Goal: Task Accomplishment & Management: Use online tool/utility

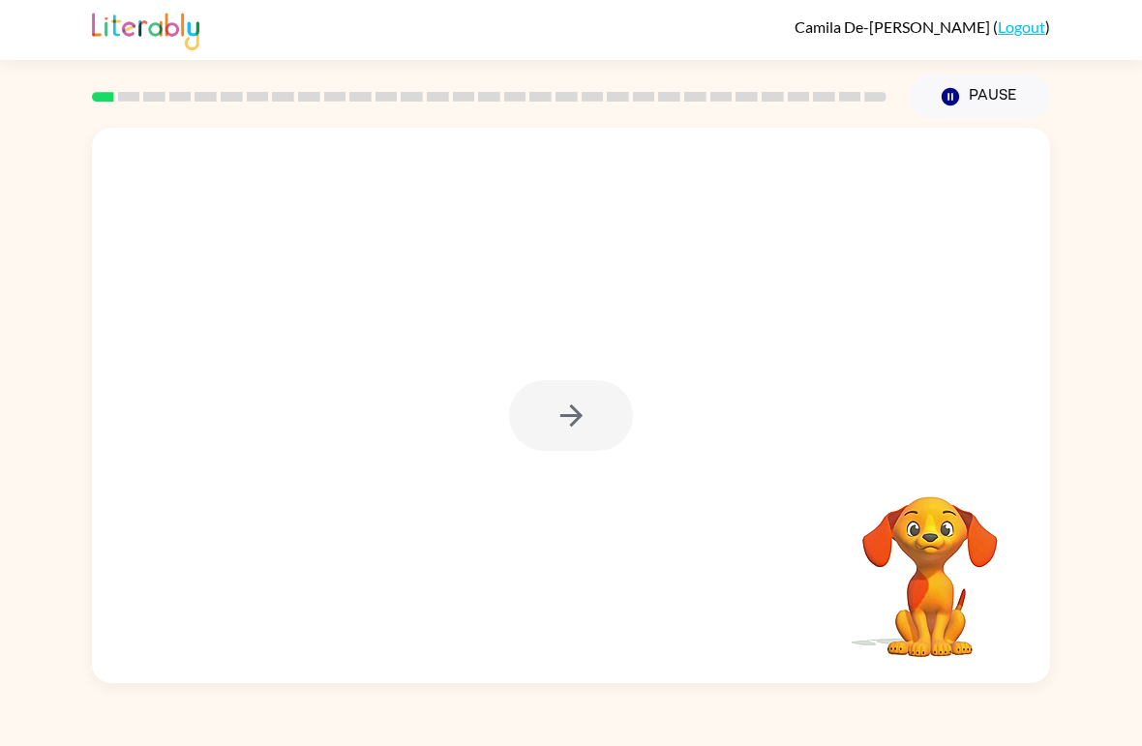
click at [572, 437] on div at bounding box center [571, 415] width 124 height 71
click at [572, 432] on icon "button" at bounding box center [572, 416] width 34 height 34
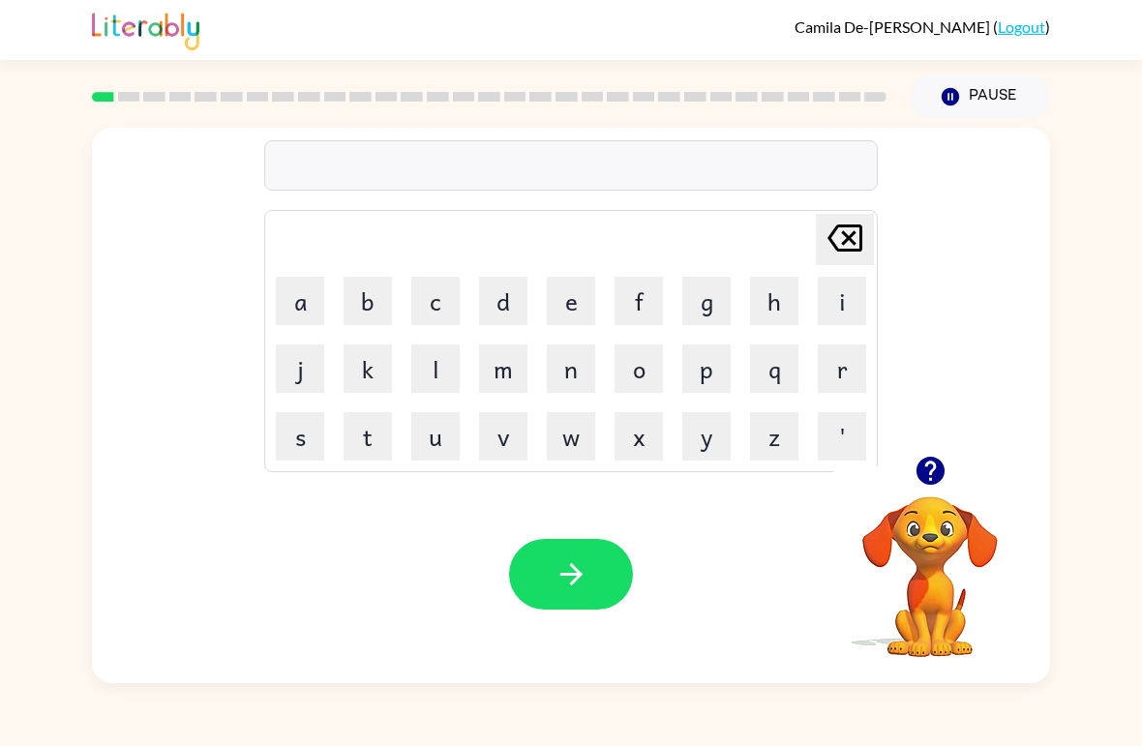
click at [960, 108] on button "Pause Pause" at bounding box center [980, 97] width 140 height 45
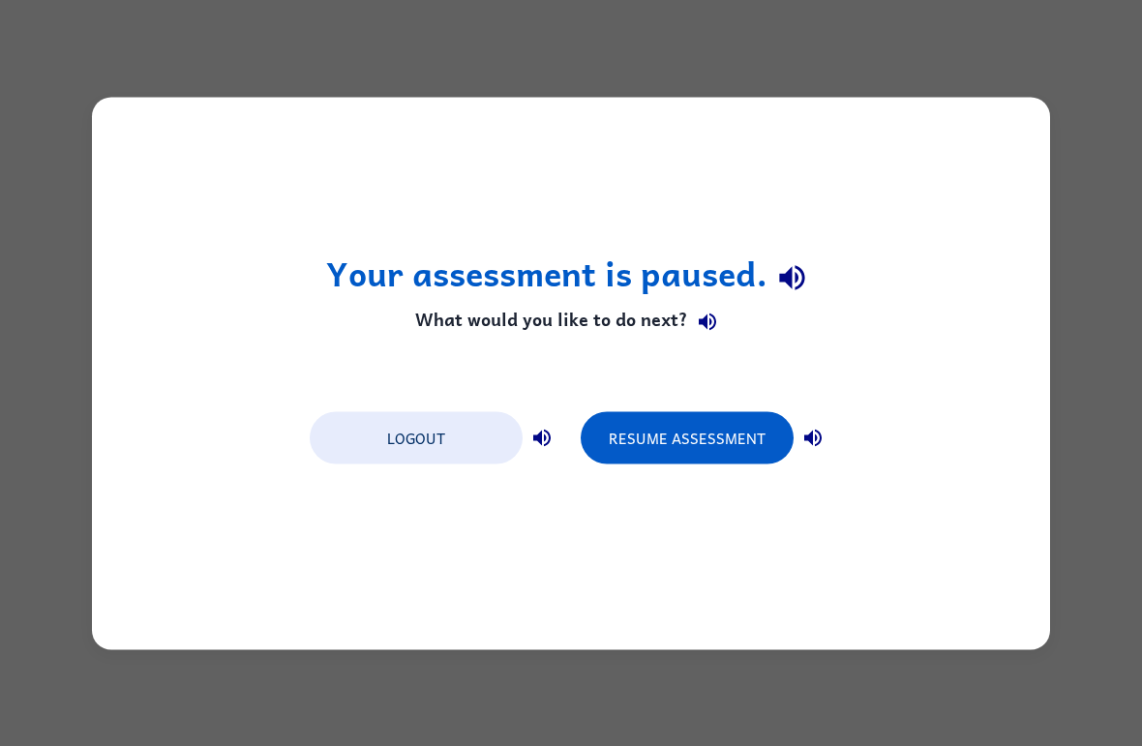
click at [494, 64] on div "Your assessment is paused. What would you like to do next? Logout Resume Assess…" at bounding box center [571, 373] width 1142 height 746
click at [216, 135] on div "Your assessment is paused. What would you like to do next? Logout Resume Assess…" at bounding box center [571, 373] width 958 height 553
click at [128, 207] on div "Your assessment is paused. What would you like to do next? Logout Resume Assess…" at bounding box center [571, 373] width 958 height 553
click at [657, 447] on button "Resume Assessment" at bounding box center [687, 437] width 213 height 52
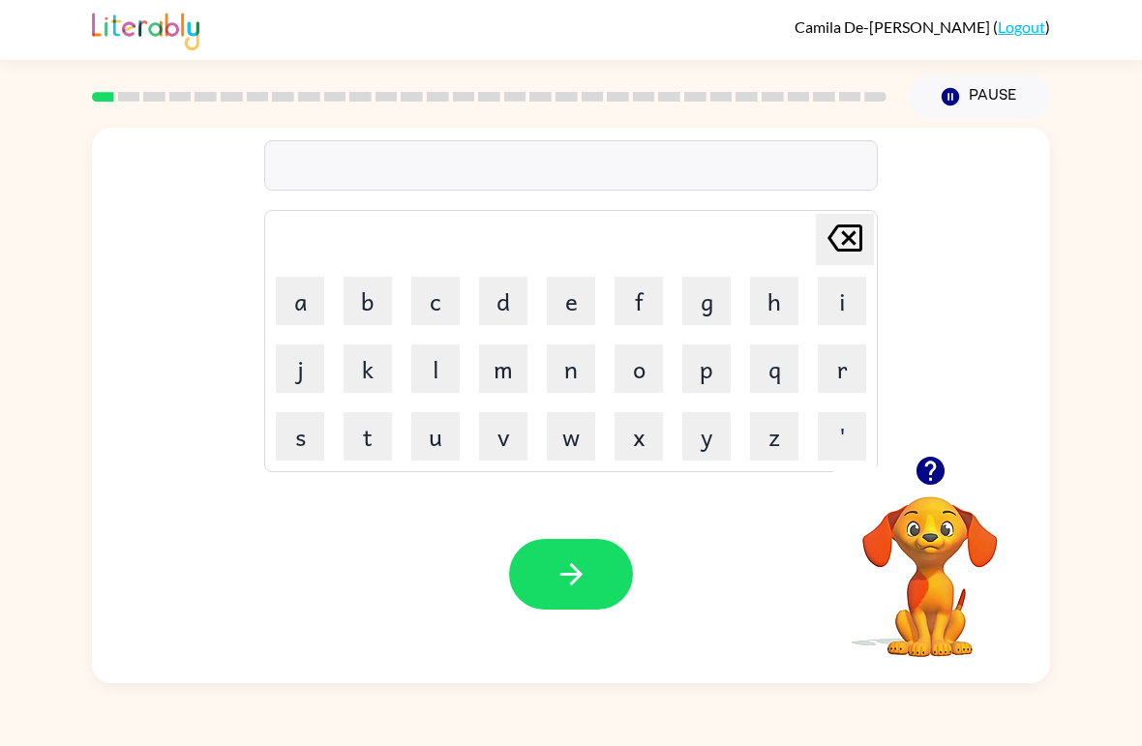
click at [354, 297] on button "b" at bounding box center [368, 301] width 48 height 48
click at [637, 374] on button "o" at bounding box center [639, 369] width 48 height 48
click at [834, 371] on button "r" at bounding box center [842, 369] width 48 height 48
click at [488, 300] on button "d" at bounding box center [503, 301] width 48 height 48
click at [569, 306] on button "e" at bounding box center [571, 301] width 48 height 48
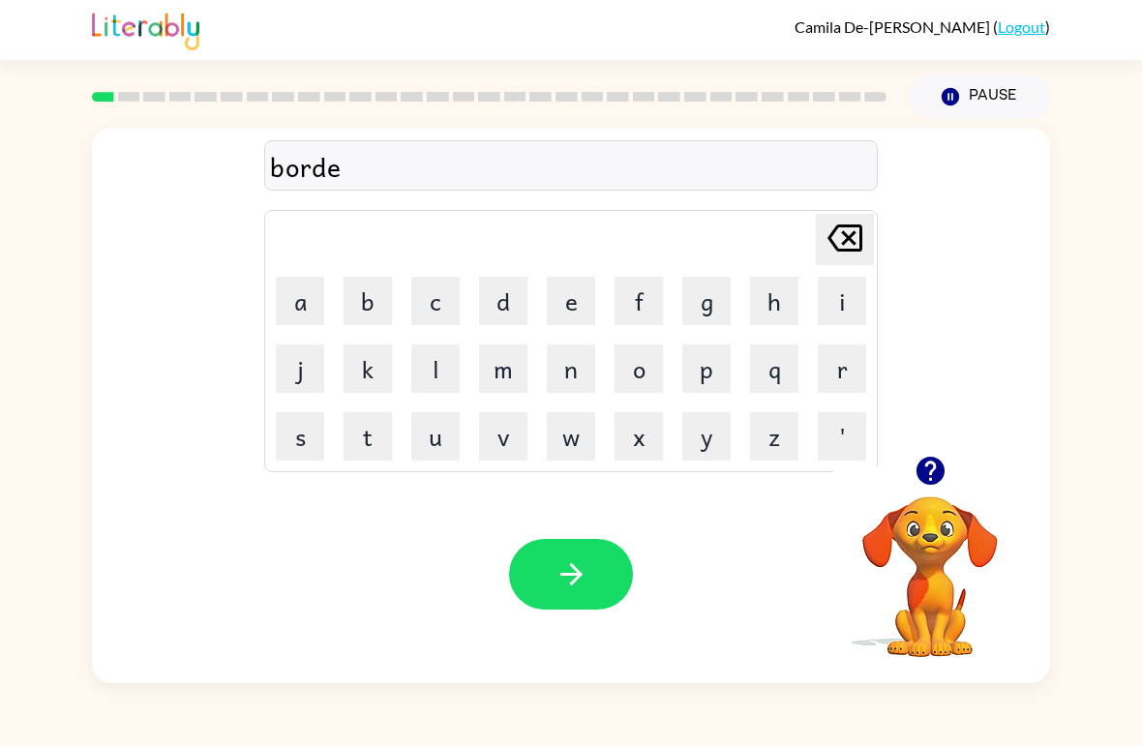
click at [838, 375] on button "r" at bounding box center [842, 369] width 48 height 48
click at [588, 574] on icon "button" at bounding box center [572, 575] width 34 height 34
click at [437, 306] on button "c" at bounding box center [435, 301] width 48 height 48
click at [637, 367] on button "o" at bounding box center [639, 369] width 48 height 48
click at [427, 432] on button "u" at bounding box center [435, 436] width 48 height 48
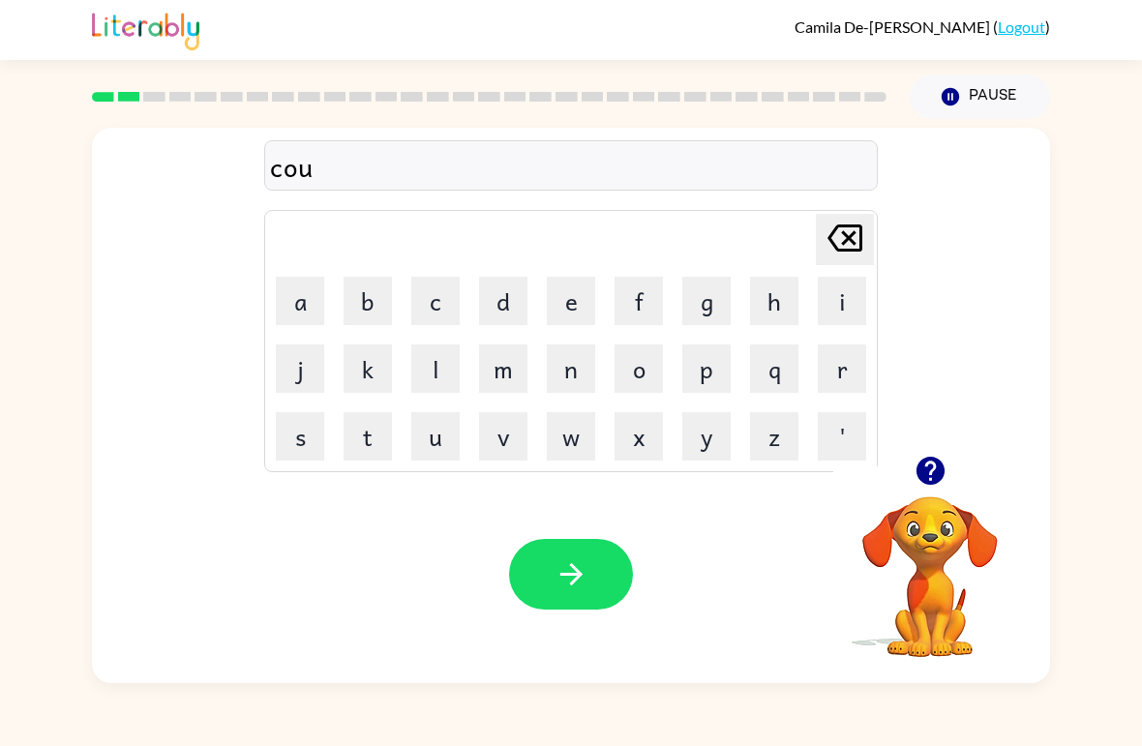
click at [584, 377] on button "n" at bounding box center [571, 369] width 48 height 48
click at [371, 439] on button "t" at bounding box center [368, 436] width 48 height 48
click at [575, 574] on icon "button" at bounding box center [572, 575] width 34 height 34
click at [434, 372] on button "l" at bounding box center [435, 369] width 48 height 48
click at [640, 367] on button "o" at bounding box center [639, 369] width 48 height 48
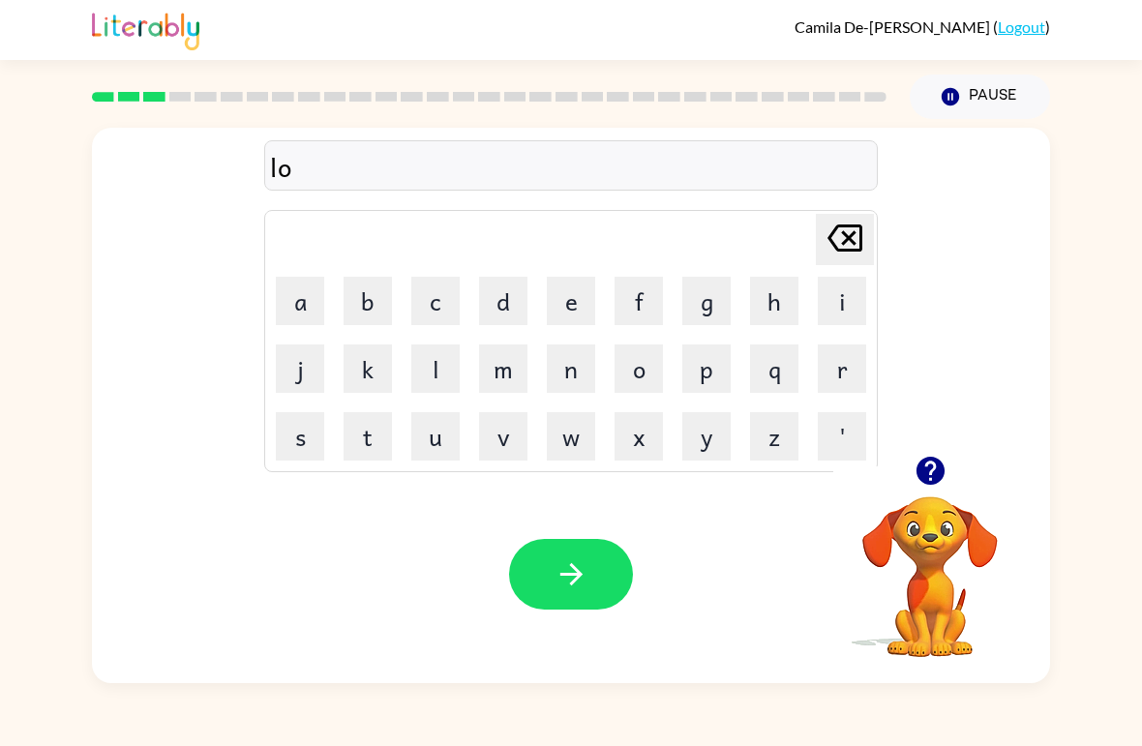
click at [377, 359] on button "k" at bounding box center [368, 369] width 48 height 48
click at [288, 303] on button "a" at bounding box center [300, 301] width 48 height 48
click at [373, 443] on button "t" at bounding box center [368, 436] width 48 height 48
click at [842, 254] on icon "[PERSON_NAME] last character input" at bounding box center [845, 238] width 46 height 46
click at [841, 252] on icon at bounding box center [845, 238] width 35 height 27
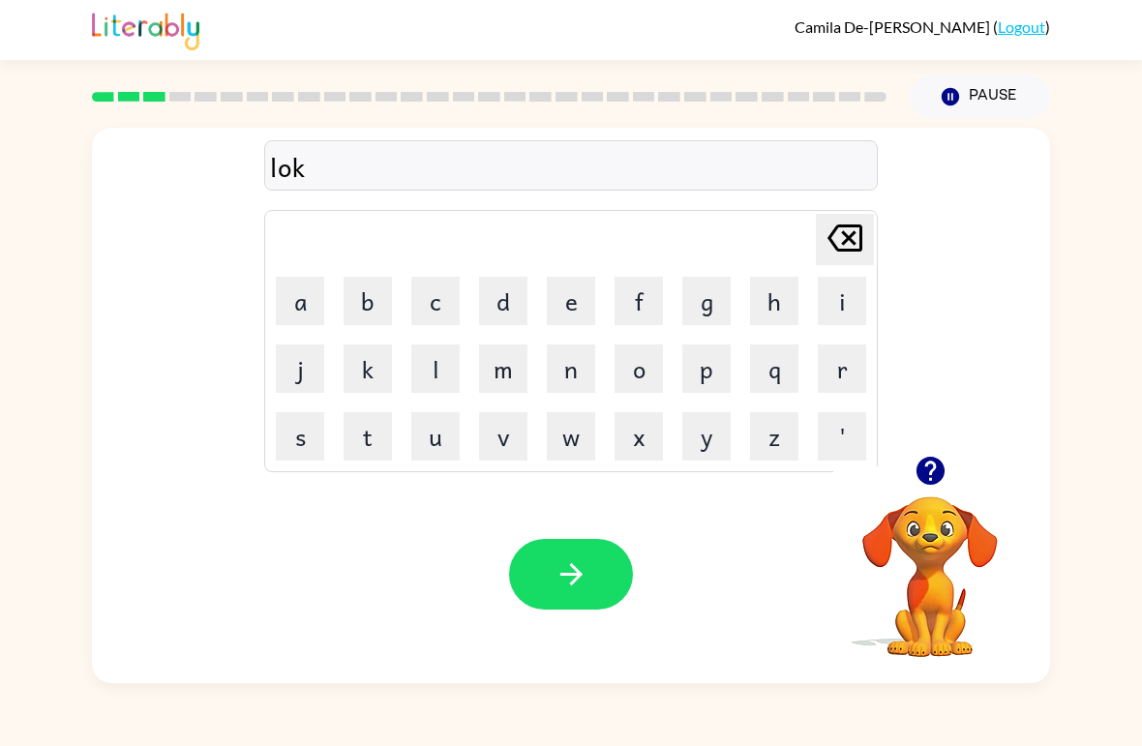
click at [837, 255] on icon "[PERSON_NAME] last character input" at bounding box center [845, 238] width 46 height 46
click at [441, 306] on button "c" at bounding box center [435, 301] width 48 height 48
click at [300, 301] on button "a" at bounding box center [300, 301] width 48 height 48
click at [370, 440] on button "t" at bounding box center [368, 436] width 48 height 48
click at [838, 235] on icon "[PERSON_NAME] last character input" at bounding box center [845, 238] width 46 height 46
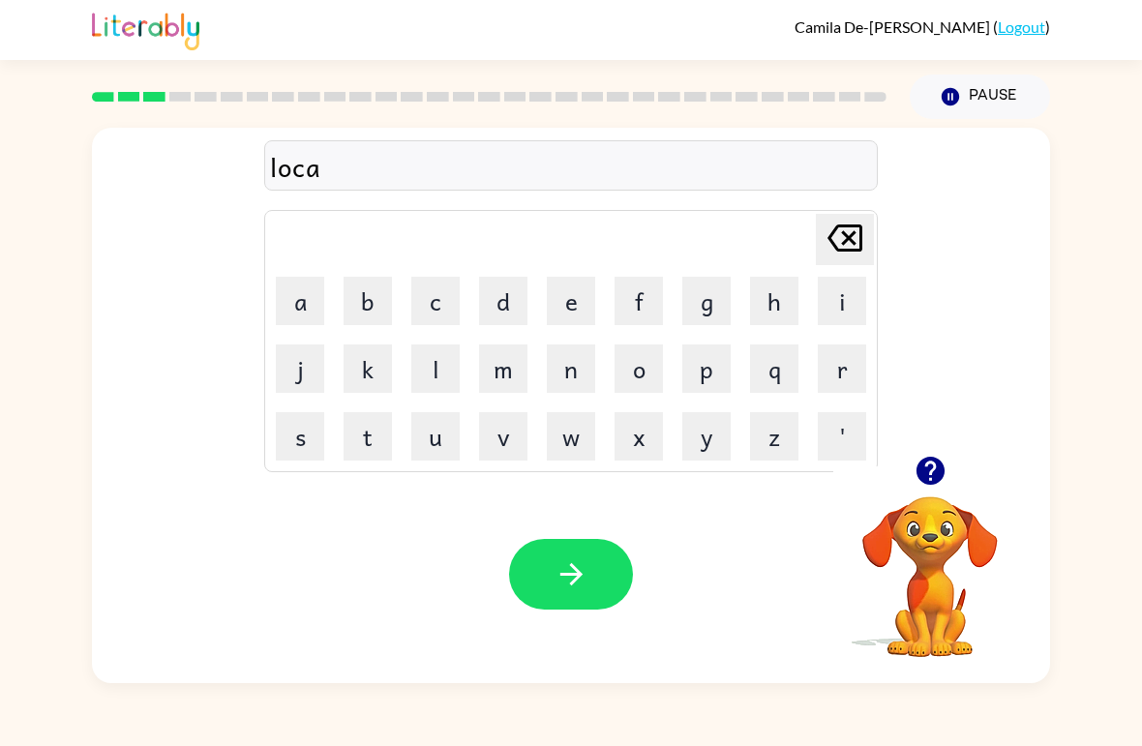
click at [838, 235] on icon "[PERSON_NAME] last character input" at bounding box center [845, 238] width 46 height 46
click at [844, 239] on icon "[PERSON_NAME] last character input" at bounding box center [845, 238] width 46 height 46
click at [433, 446] on button "u" at bounding box center [435, 436] width 48 height 48
click at [362, 363] on button "k" at bounding box center [368, 369] width 48 height 48
click at [297, 293] on button "a" at bounding box center [300, 301] width 48 height 48
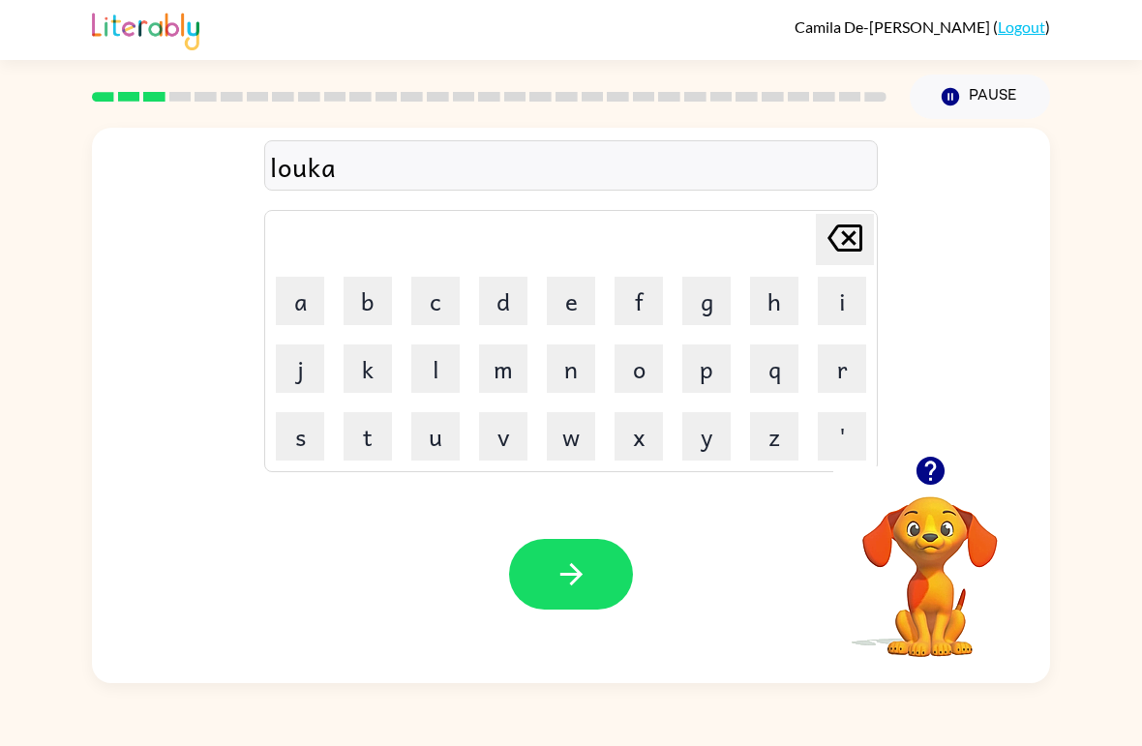
click at [363, 442] on button "t" at bounding box center [368, 436] width 48 height 48
click at [571, 569] on icon "button" at bounding box center [572, 575] width 34 height 34
click at [355, 446] on button "t" at bounding box center [368, 436] width 48 height 48
click at [566, 441] on button "w" at bounding box center [571, 436] width 48 height 48
click at [565, 440] on button "w" at bounding box center [571, 436] width 48 height 48
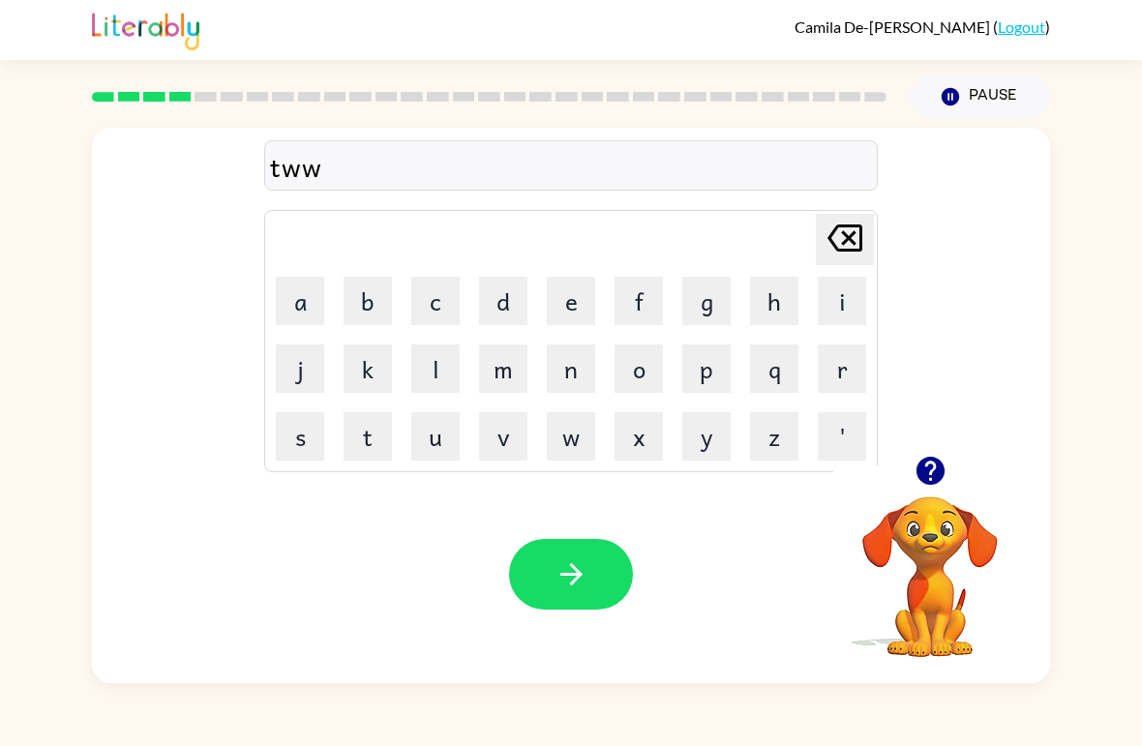
click at [821, 257] on button "[PERSON_NAME] last character input" at bounding box center [845, 239] width 58 height 51
click at [857, 323] on button "i" at bounding box center [842, 301] width 48 height 48
click at [568, 376] on button "n" at bounding box center [571, 369] width 48 height 48
click at [590, 578] on button "button" at bounding box center [571, 574] width 124 height 71
click at [984, 94] on button "Pause Pause" at bounding box center [980, 97] width 140 height 45
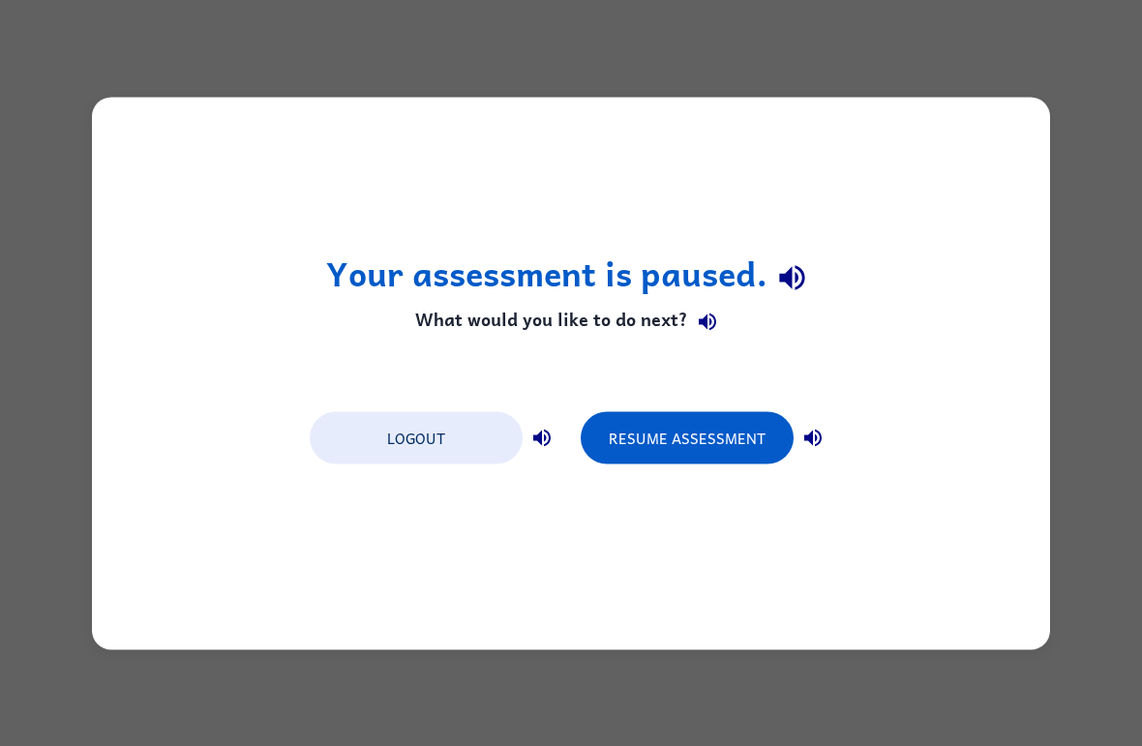
click at [723, 423] on button "Resume Assessment" at bounding box center [687, 437] width 213 height 52
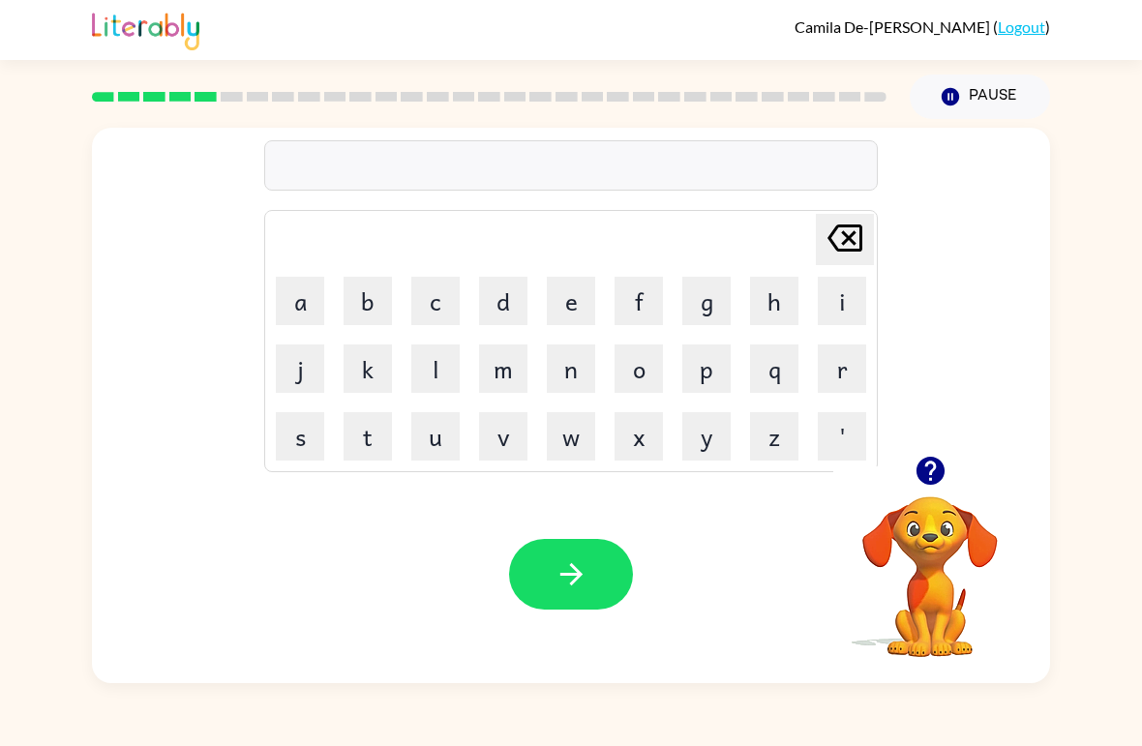
click at [584, 361] on button "n" at bounding box center [571, 369] width 48 height 48
click at [322, 312] on button "a" at bounding box center [300, 301] width 48 height 48
click at [842, 376] on button "r" at bounding box center [842, 369] width 48 height 48
click at [648, 364] on button "o" at bounding box center [639, 369] width 48 height 48
click at [442, 439] on button "u" at bounding box center [435, 436] width 48 height 48
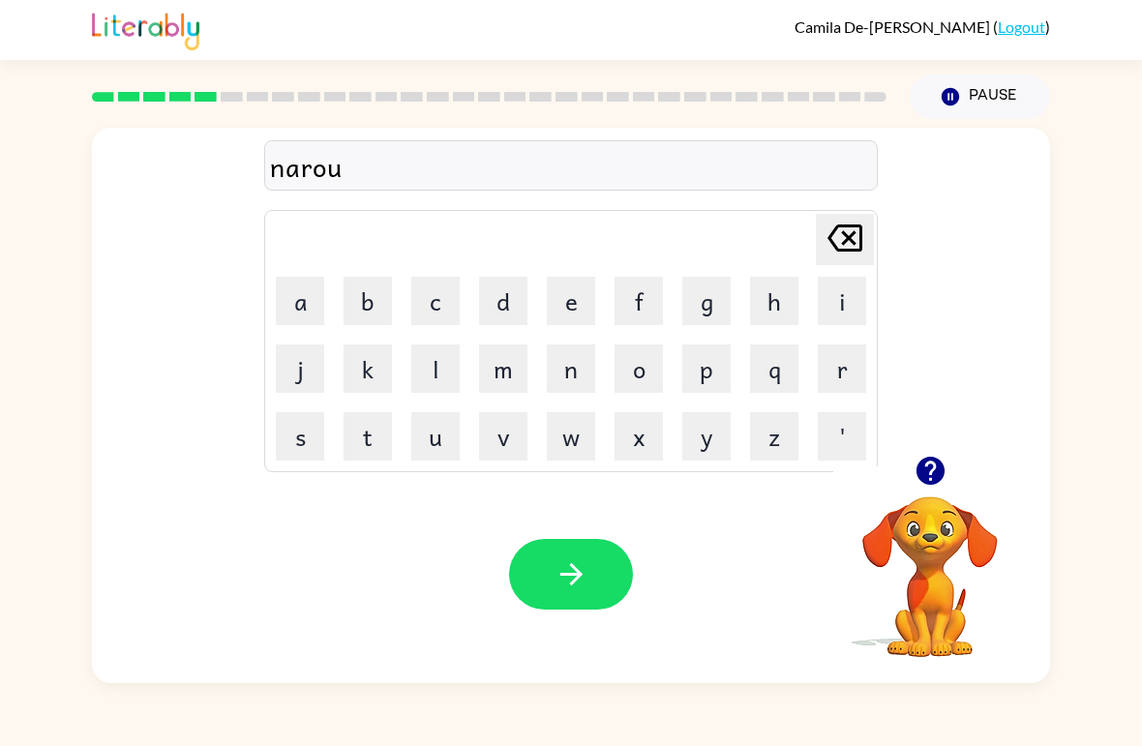
click at [442, 385] on button "l" at bounding box center [435, 369] width 48 height 48
click at [702, 456] on button "y" at bounding box center [706, 436] width 48 height 48
click at [588, 586] on icon "button" at bounding box center [572, 575] width 34 height 34
click at [377, 308] on button "b" at bounding box center [368, 301] width 48 height 48
click at [570, 305] on button "e" at bounding box center [571, 301] width 48 height 48
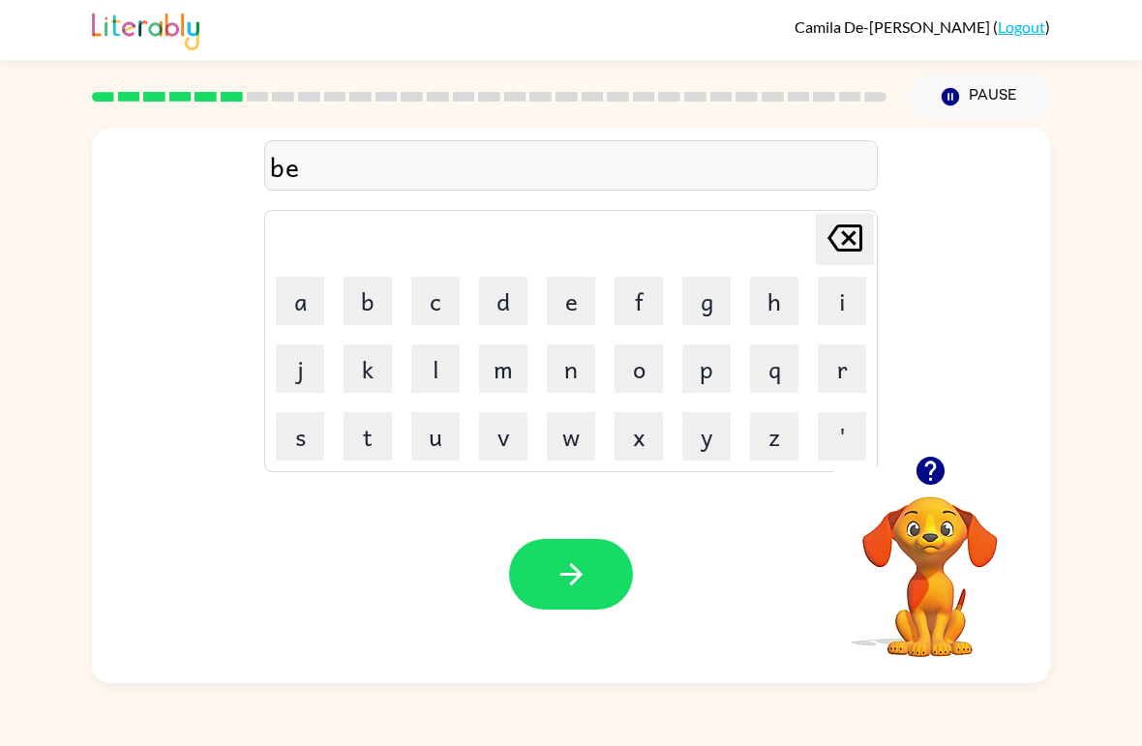
click at [753, 317] on button "h" at bounding box center [774, 301] width 48 height 48
click at [831, 311] on button "i" at bounding box center [842, 301] width 48 height 48
click at [575, 377] on button "n" at bounding box center [571, 369] width 48 height 48
click at [490, 303] on button "d" at bounding box center [503, 301] width 48 height 48
click at [564, 568] on icon "button" at bounding box center [572, 575] width 34 height 34
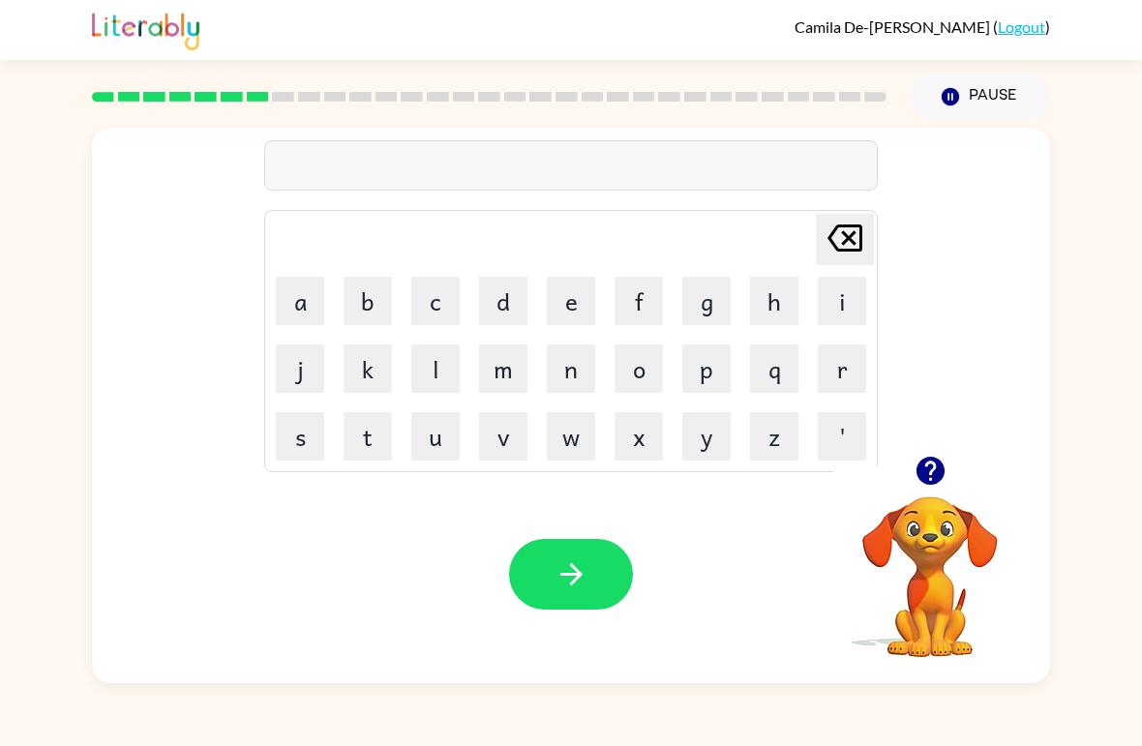
click at [378, 447] on button "t" at bounding box center [368, 436] width 48 height 48
click at [839, 351] on button "r" at bounding box center [842, 369] width 48 height 48
click at [842, 302] on button "i" at bounding box center [842, 301] width 48 height 48
click at [356, 362] on button "k" at bounding box center [368, 369] width 48 height 48
click at [434, 381] on button "l" at bounding box center [435, 369] width 48 height 48
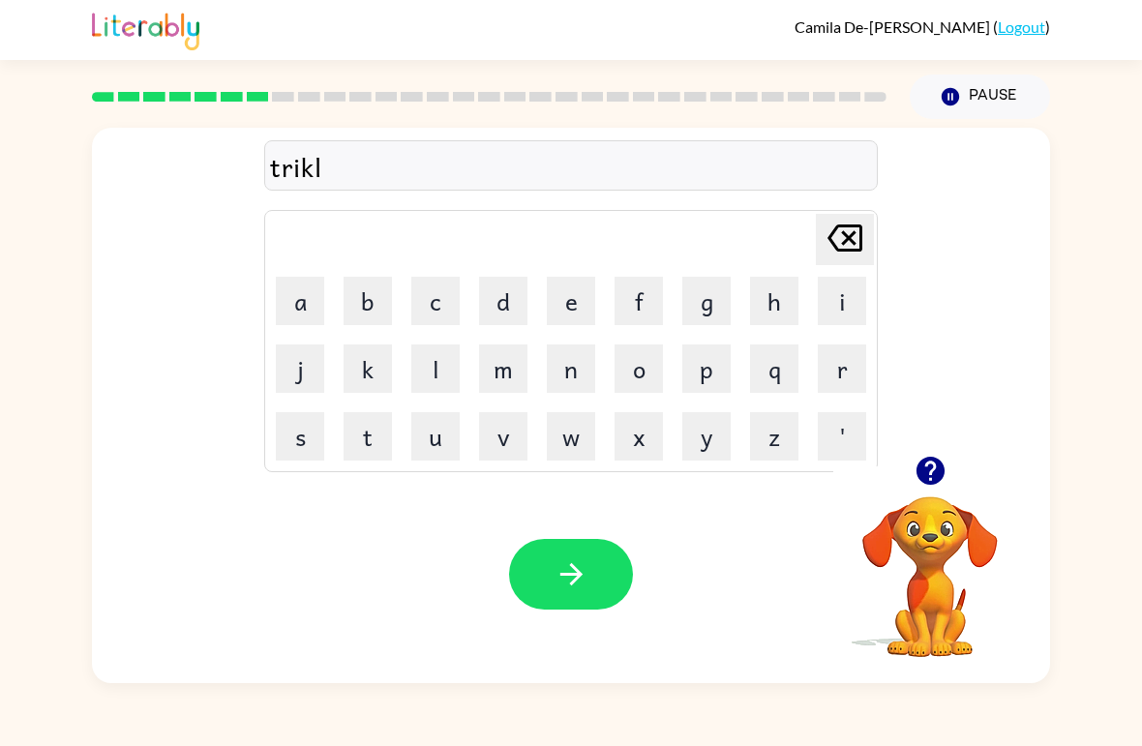
click at [593, 589] on button "button" at bounding box center [571, 574] width 124 height 71
click at [502, 372] on button "m" at bounding box center [503, 369] width 48 height 48
click at [832, 296] on button "i" at bounding box center [842, 301] width 48 height 48
click at [836, 378] on button "r" at bounding box center [842, 369] width 48 height 48
click at [310, 291] on button "a" at bounding box center [300, 301] width 48 height 48
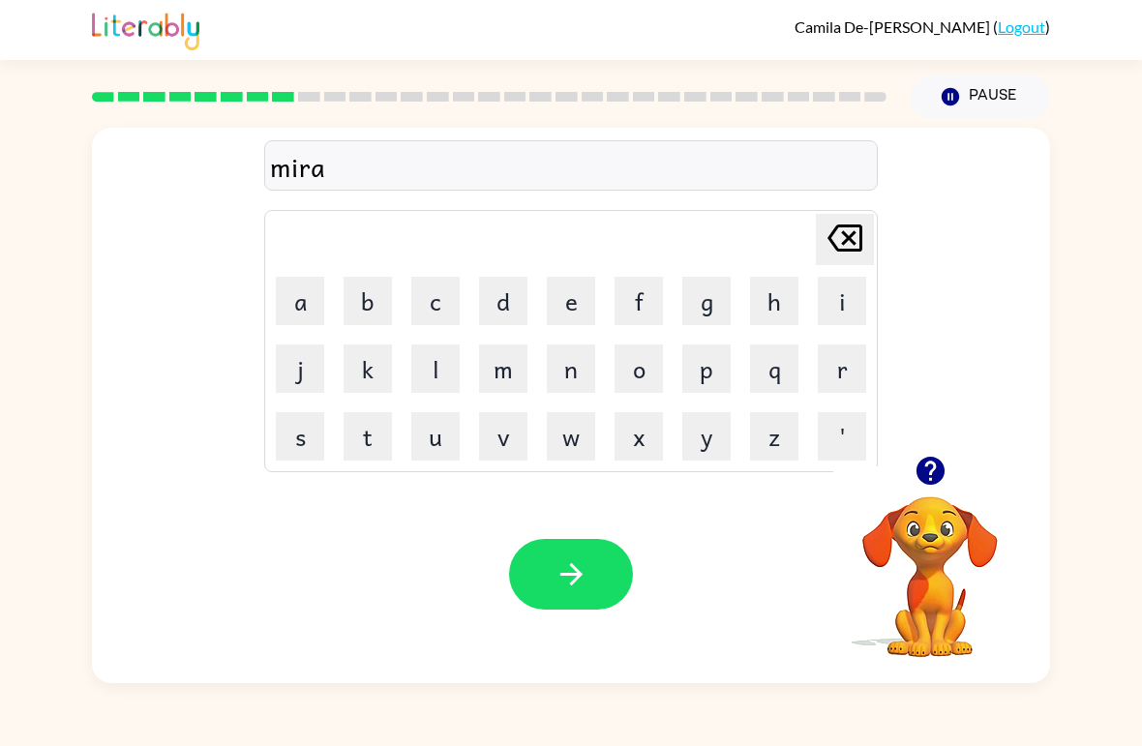
click at [439, 304] on button "c" at bounding box center [435, 301] width 48 height 48
click at [644, 376] on button "o" at bounding box center [639, 369] width 48 height 48
click at [442, 372] on button "l" at bounding box center [435, 369] width 48 height 48
click at [567, 579] on icon "button" at bounding box center [572, 575] width 34 height 34
click at [990, 102] on button "Pause Pause" at bounding box center [980, 97] width 140 height 45
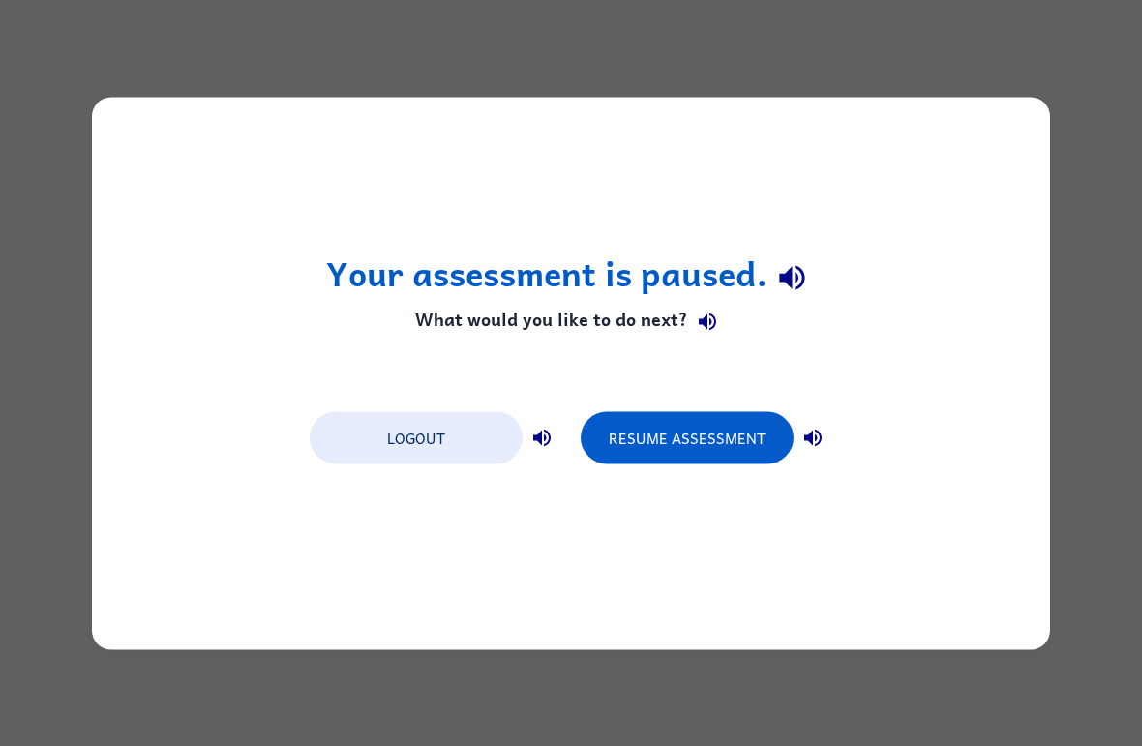
click at [687, 435] on button "Resume Assessment" at bounding box center [687, 437] width 213 height 52
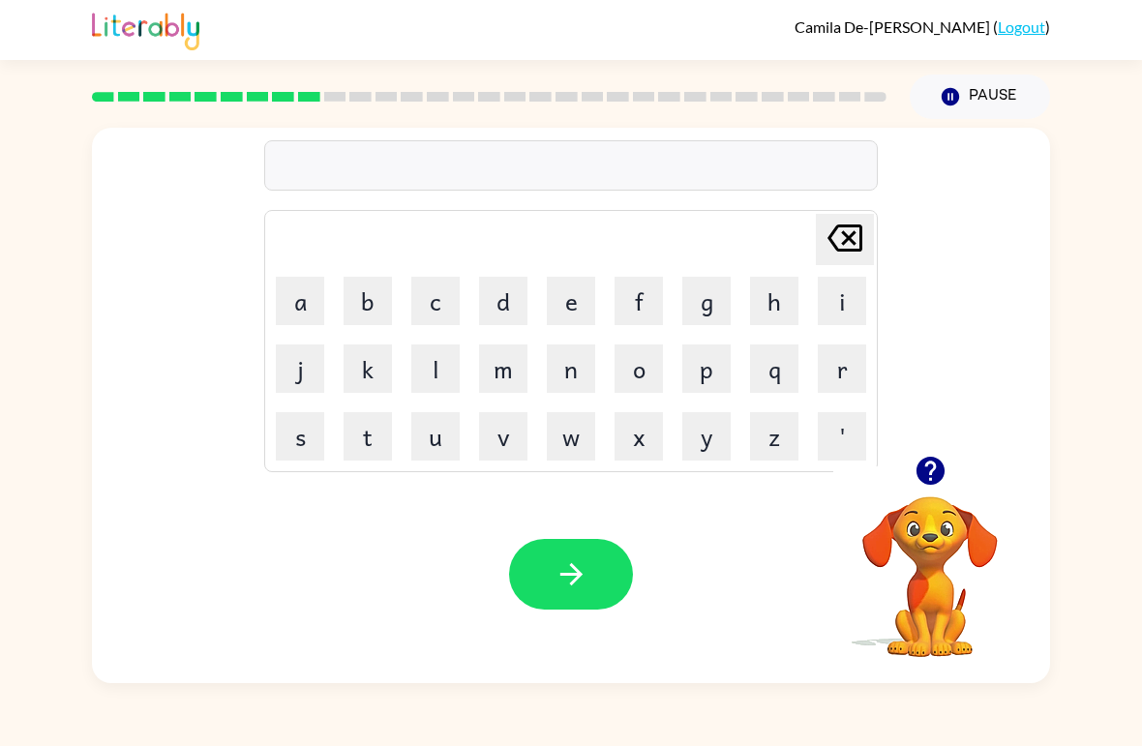
click at [564, 363] on button "n" at bounding box center [571, 369] width 48 height 48
click at [844, 308] on button "i" at bounding box center [842, 301] width 48 height 48
click at [499, 369] on button "m" at bounding box center [503, 369] width 48 height 48
click at [361, 298] on button "b" at bounding box center [368, 301] width 48 height 48
click at [443, 365] on button "l" at bounding box center [435, 369] width 48 height 48
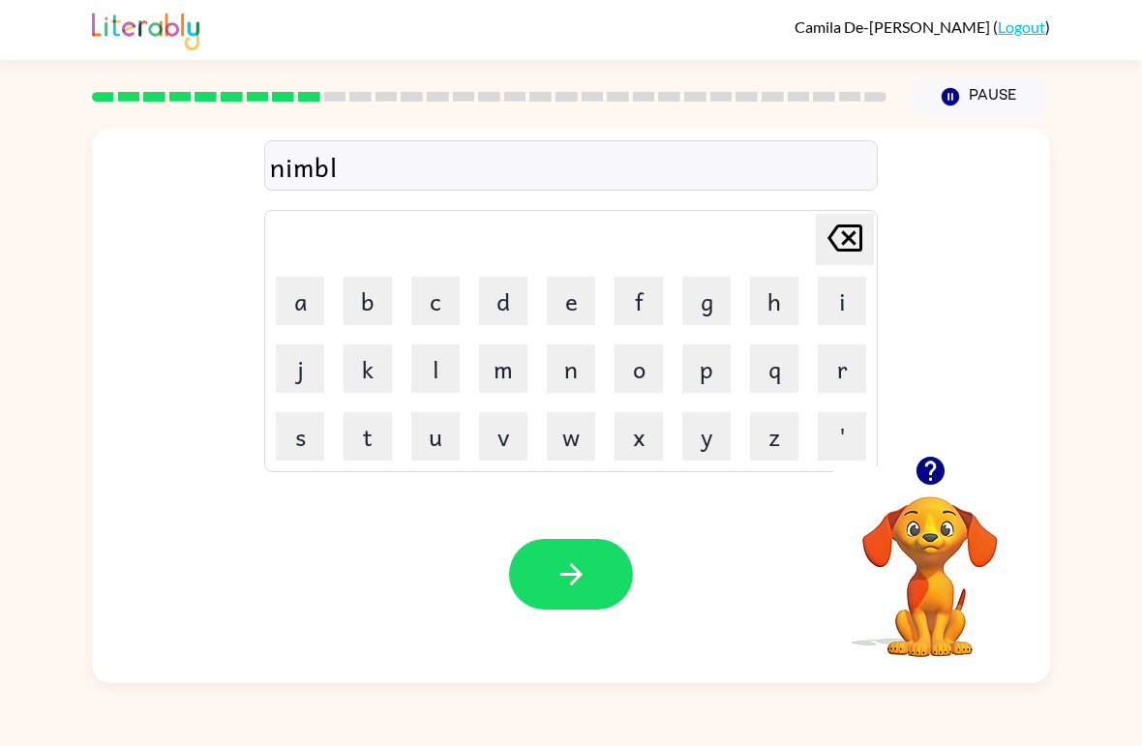
click at [851, 261] on icon "[PERSON_NAME] last character input" at bounding box center [845, 238] width 46 height 46
click at [843, 309] on button "i" at bounding box center [842, 301] width 48 height 48
click at [414, 375] on button "l" at bounding box center [435, 369] width 48 height 48
click at [560, 573] on icon "button" at bounding box center [572, 575] width 34 height 34
click at [653, 376] on button "o" at bounding box center [639, 369] width 48 height 48
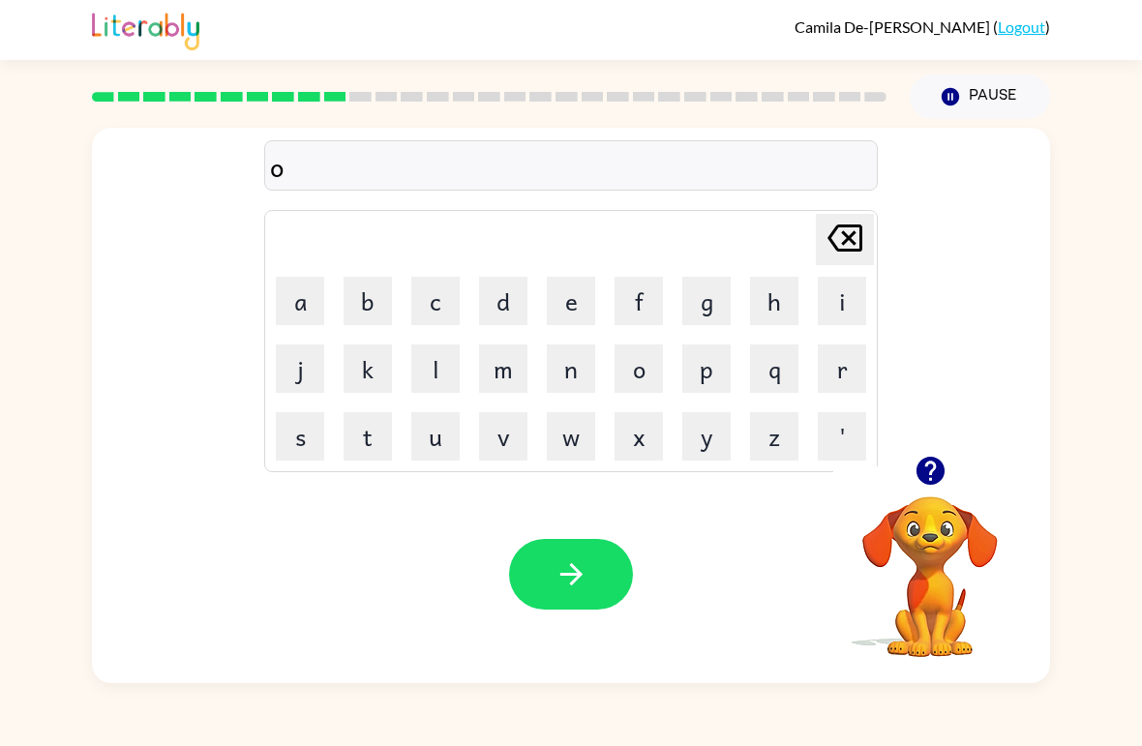
click at [569, 361] on button "n" at bounding box center [571, 369] width 48 height 48
click at [637, 300] on button "f" at bounding box center [639, 301] width 48 height 48
click at [644, 364] on button "o" at bounding box center [639, 369] width 48 height 48
click at [428, 366] on button "l" at bounding box center [435, 369] width 48 height 48
click at [507, 308] on button "d" at bounding box center [503, 301] width 48 height 48
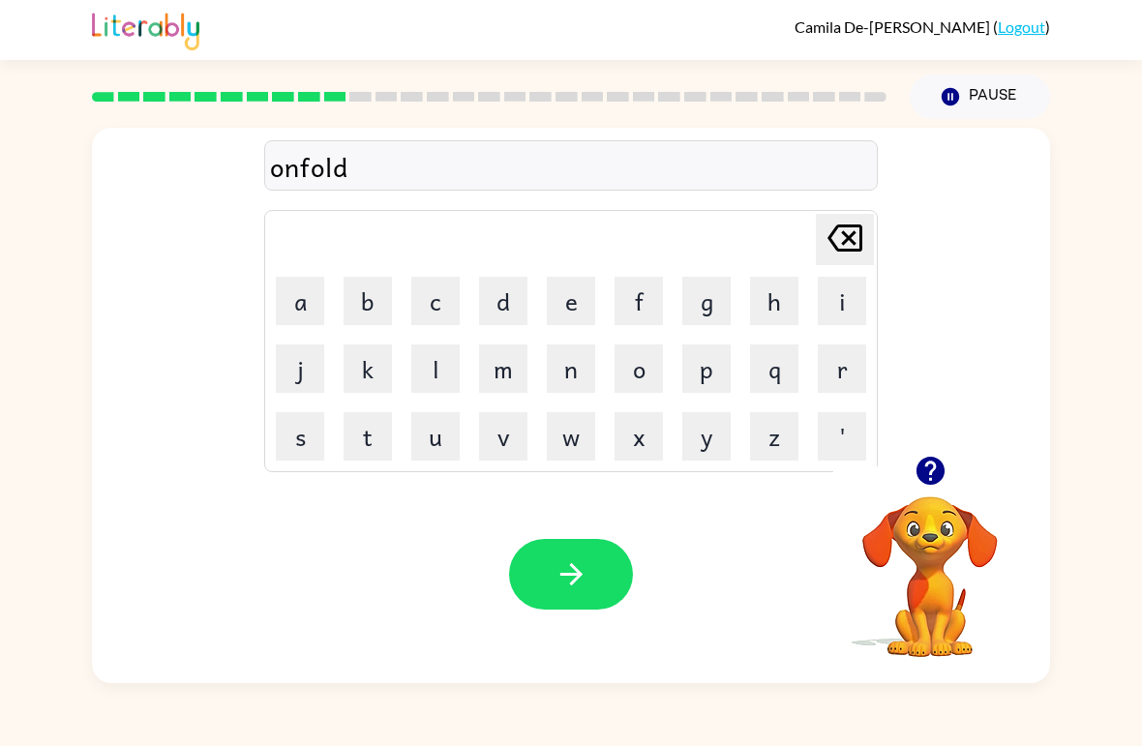
click at [557, 583] on icon "button" at bounding box center [572, 575] width 34 height 34
click at [500, 439] on button "v" at bounding box center [503, 436] width 48 height 48
click at [651, 369] on button "o" at bounding box center [639, 369] width 48 height 48
click at [422, 457] on button "u" at bounding box center [435, 436] width 48 height 48
click at [372, 433] on button "t" at bounding box center [368, 436] width 48 height 48
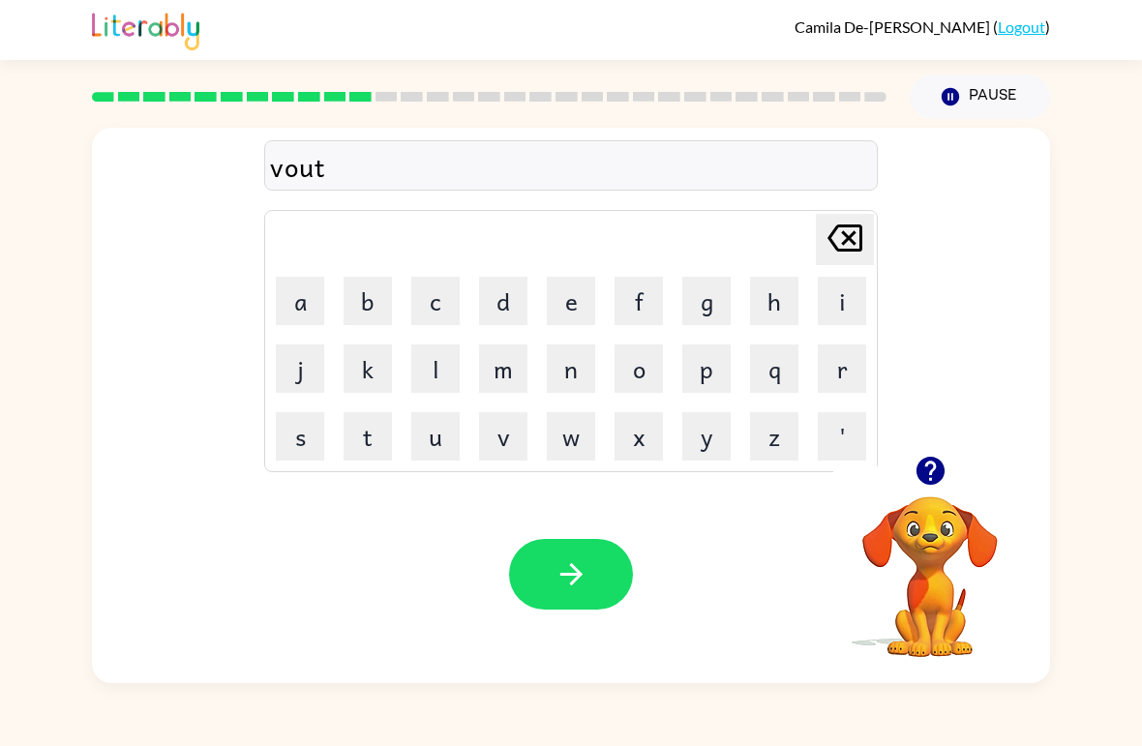
click at [589, 577] on button "button" at bounding box center [571, 574] width 124 height 71
click at [366, 301] on button "b" at bounding box center [368, 301] width 48 height 48
click at [589, 303] on button "e" at bounding box center [571, 301] width 48 height 48
click at [509, 308] on button "d" at bounding box center [503, 301] width 48 height 48
click at [362, 438] on button "t" at bounding box center [368, 436] width 48 height 48
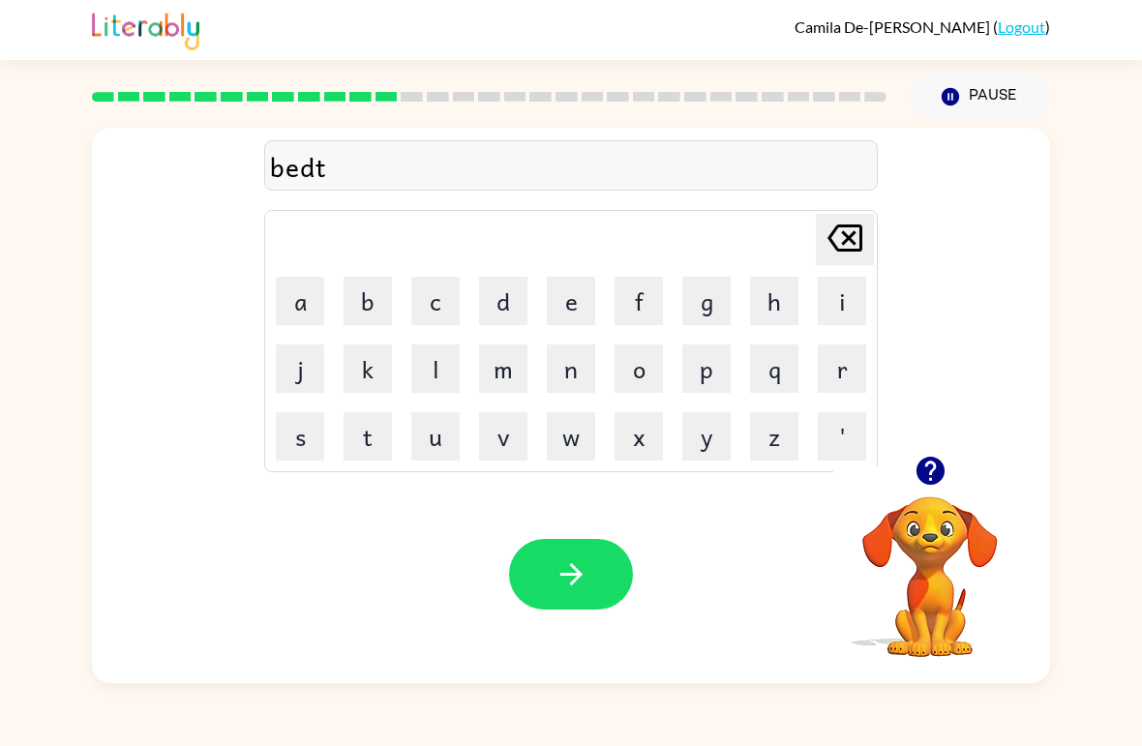
click at [830, 294] on button "i" at bounding box center [842, 301] width 48 height 48
click at [520, 372] on button "m" at bounding box center [503, 369] width 48 height 48
click at [575, 303] on button "e" at bounding box center [571, 301] width 48 height 48
click at [568, 570] on icon "button" at bounding box center [572, 575] width 34 height 34
click at [637, 294] on button "f" at bounding box center [639, 301] width 48 height 48
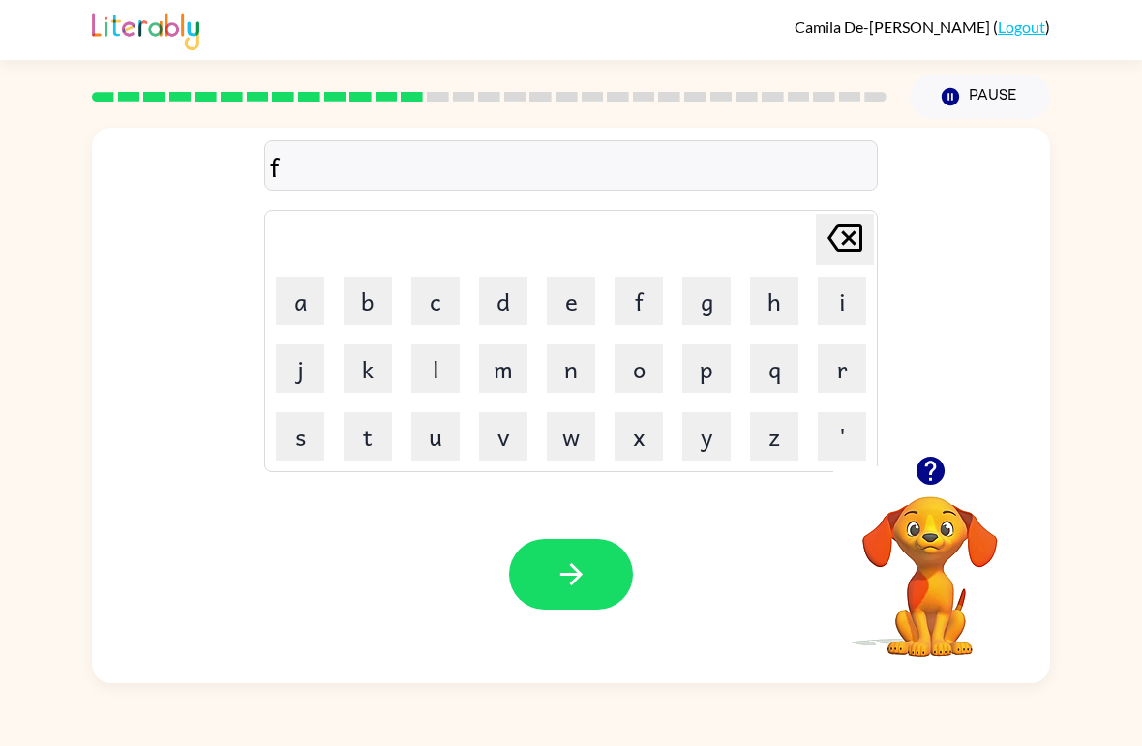
click at [830, 295] on button "i" at bounding box center [842, 301] width 48 height 48
click at [369, 438] on button "t" at bounding box center [368, 436] width 48 height 48
click at [573, 378] on button "n" at bounding box center [571, 369] width 48 height 48
click at [400, 735] on div "Camila De-[PERSON_NAME] ( Logout ) Pause Pause fitn Delete Delete last characte…" at bounding box center [571, 373] width 1142 height 746
click at [573, 303] on button "e" at bounding box center [571, 301] width 48 height 48
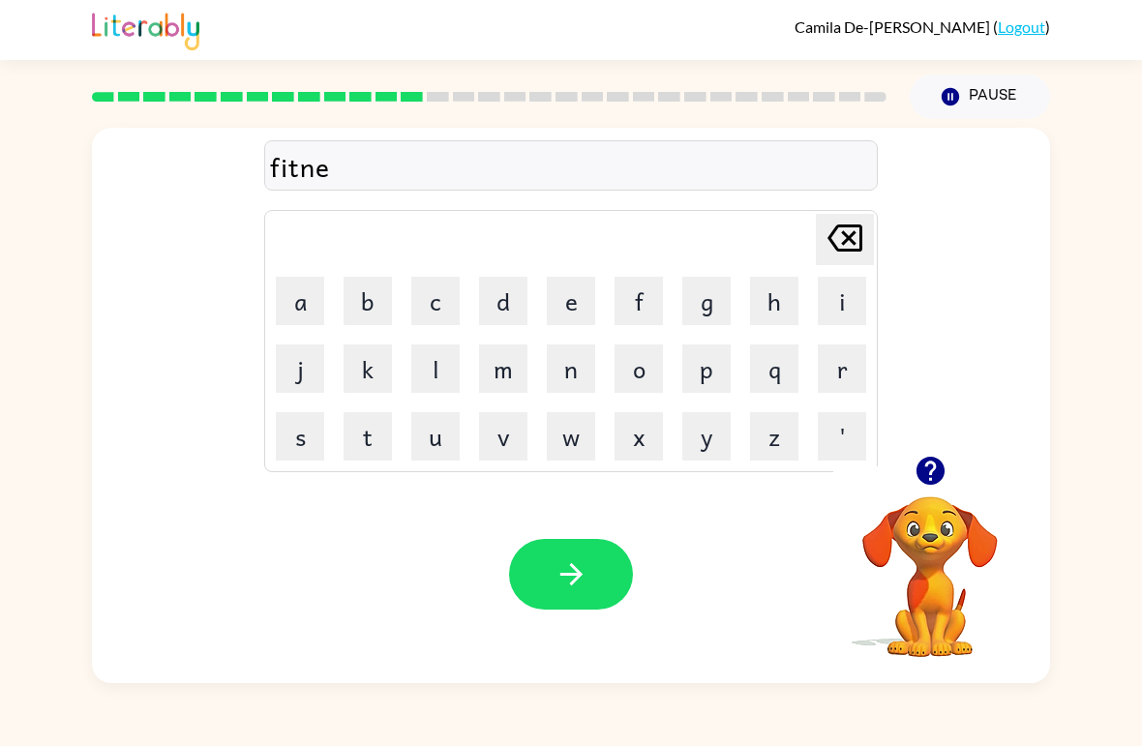
click at [311, 452] on button "s" at bounding box center [300, 436] width 48 height 48
click at [311, 451] on button "s" at bounding box center [300, 436] width 48 height 48
click at [542, 557] on button "button" at bounding box center [571, 574] width 124 height 71
click at [506, 309] on button "d" at bounding box center [503, 301] width 48 height 48
click at [566, 303] on button "e" at bounding box center [571, 301] width 48 height 48
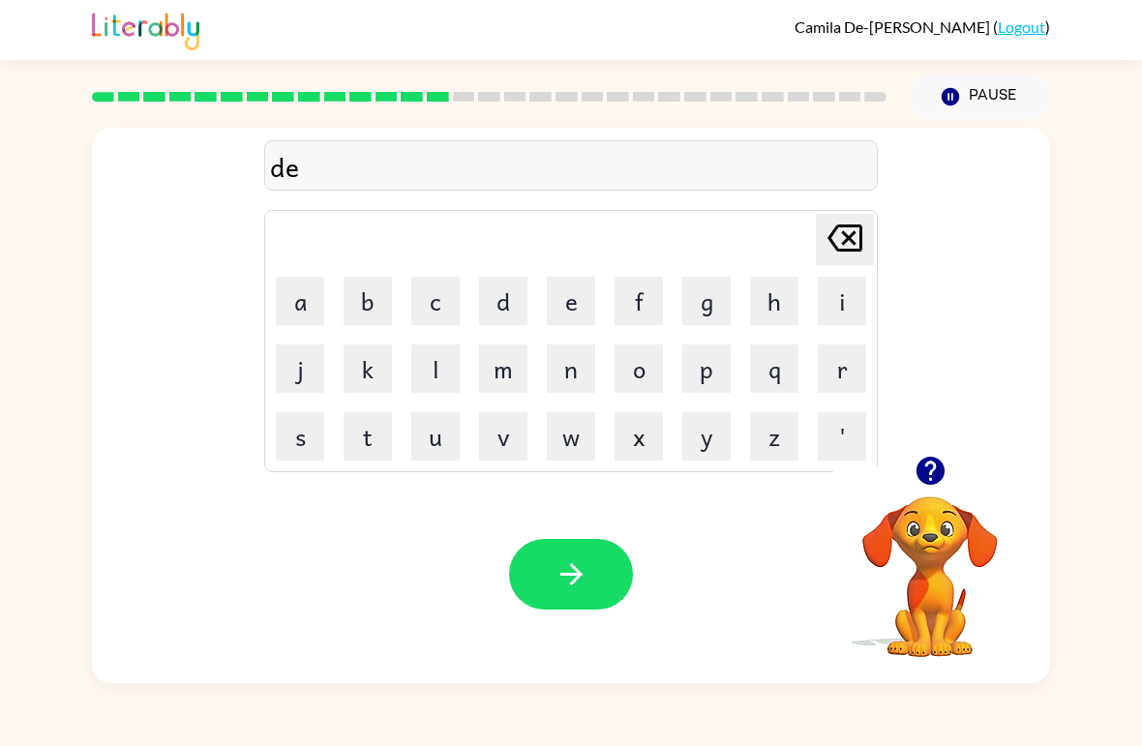
click at [435, 369] on button "l" at bounding box center [435, 369] width 48 height 48
click at [315, 309] on button "a" at bounding box center [300, 301] width 48 height 48
click at [502, 306] on button "d" at bounding box center [503, 301] width 48 height 48
click at [561, 300] on button "e" at bounding box center [571, 301] width 48 height 48
click at [556, 560] on icon "button" at bounding box center [572, 575] width 34 height 34
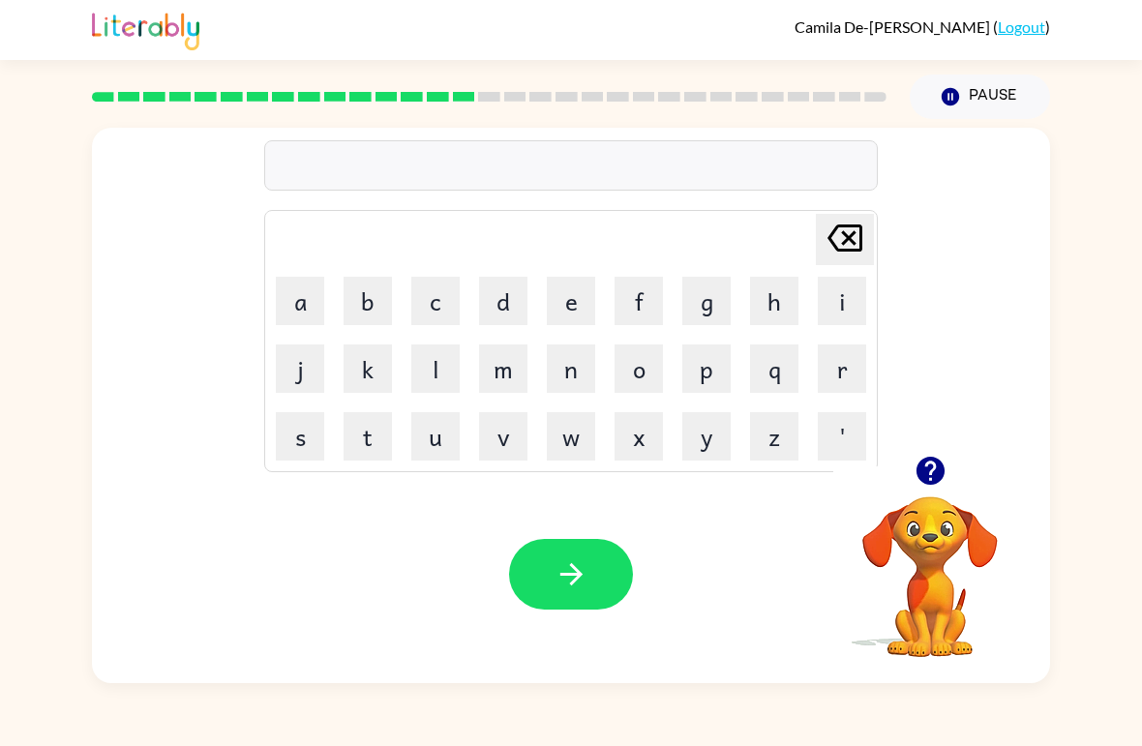
click at [370, 451] on button "t" at bounding box center [368, 436] width 48 height 48
click at [431, 449] on button "u" at bounding box center [435, 436] width 48 height 48
click at [80, 739] on div "Camila De-[PERSON_NAME] ( Logout ) Pause Pause tu Delete Delete last character …" at bounding box center [571, 373] width 1142 height 746
click at [148, 729] on div "Camila De-[PERSON_NAME] ( Logout ) Pause Pause tu Delete Delete last character …" at bounding box center [571, 373] width 1142 height 746
click at [845, 357] on button "r" at bounding box center [842, 369] width 48 height 48
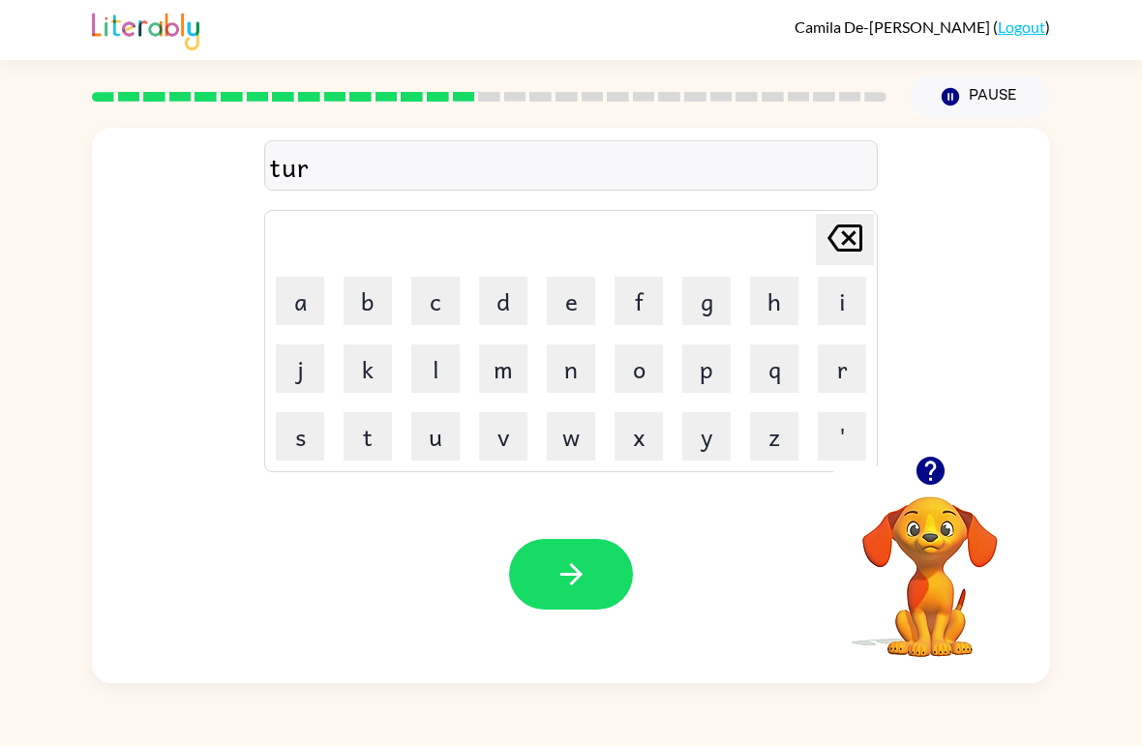
click at [487, 363] on button "m" at bounding box center [503, 369] width 48 height 48
click at [564, 571] on icon "button" at bounding box center [572, 575] width 34 height 34
click at [299, 423] on button "s" at bounding box center [300, 436] width 48 height 48
click at [579, 306] on button "e" at bounding box center [571, 301] width 48 height 48
click at [376, 429] on button "t" at bounding box center [368, 436] width 48 height 48
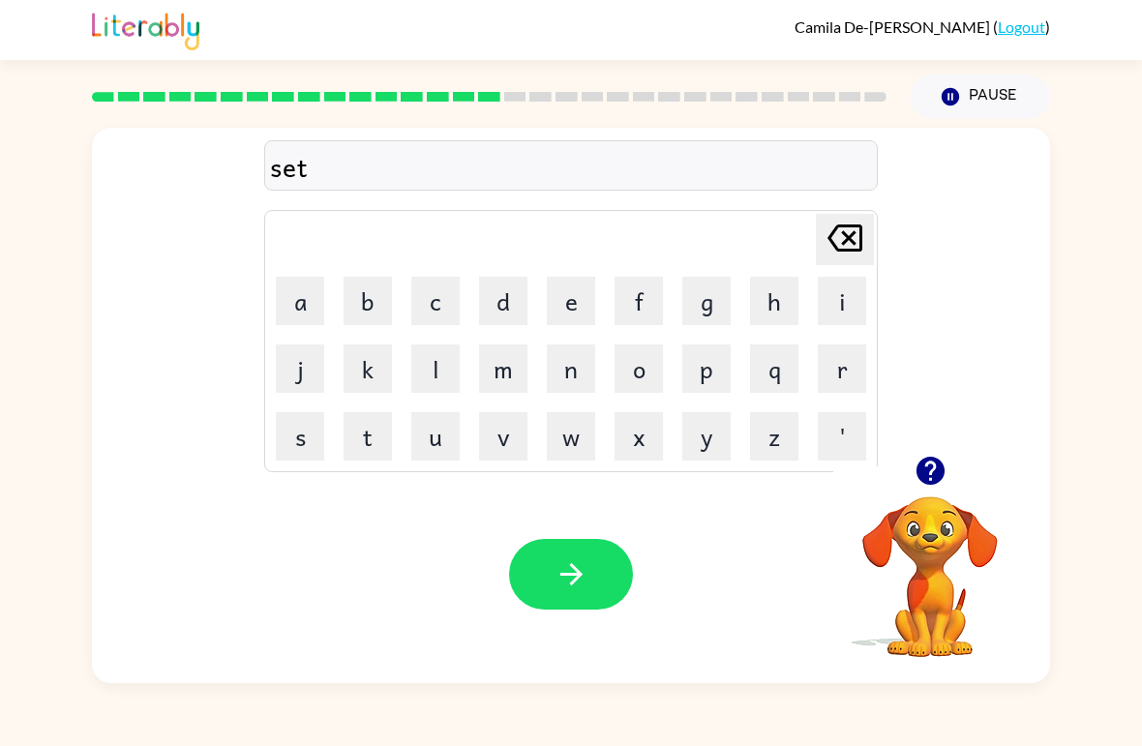
click at [586, 571] on icon "button" at bounding box center [572, 575] width 34 height 34
click at [944, 113] on button "Pause Pause" at bounding box center [980, 97] width 140 height 45
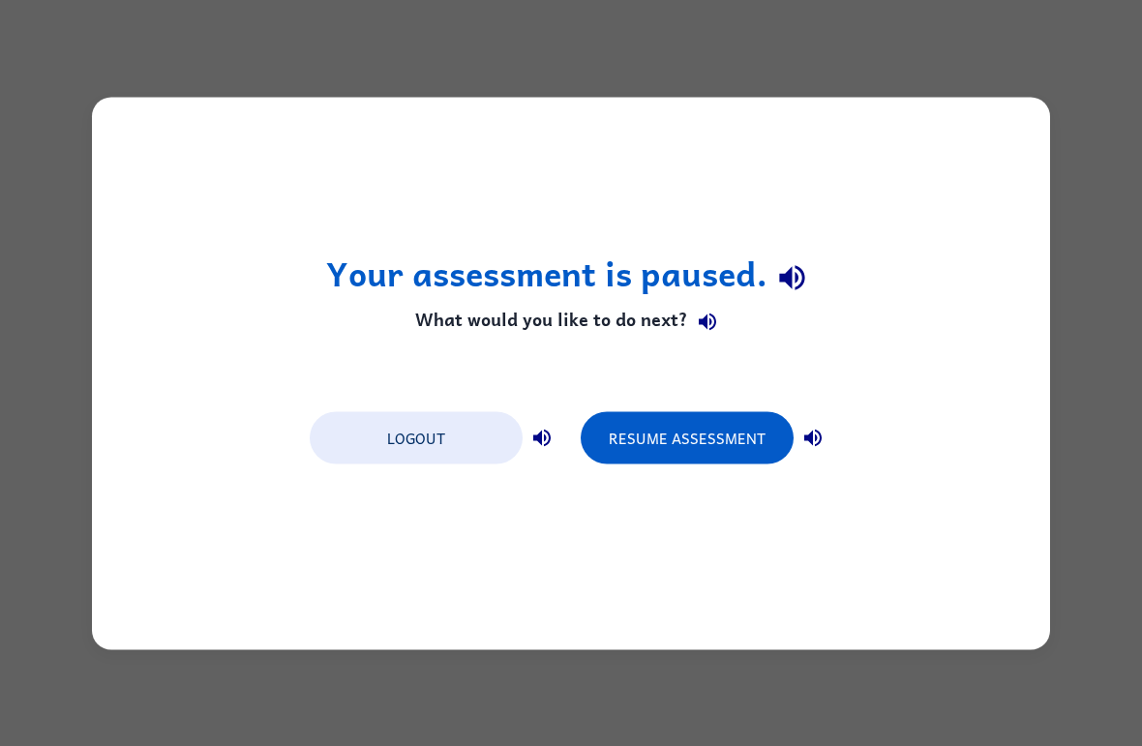
click at [735, 426] on button "Resume Assessment" at bounding box center [687, 437] width 213 height 52
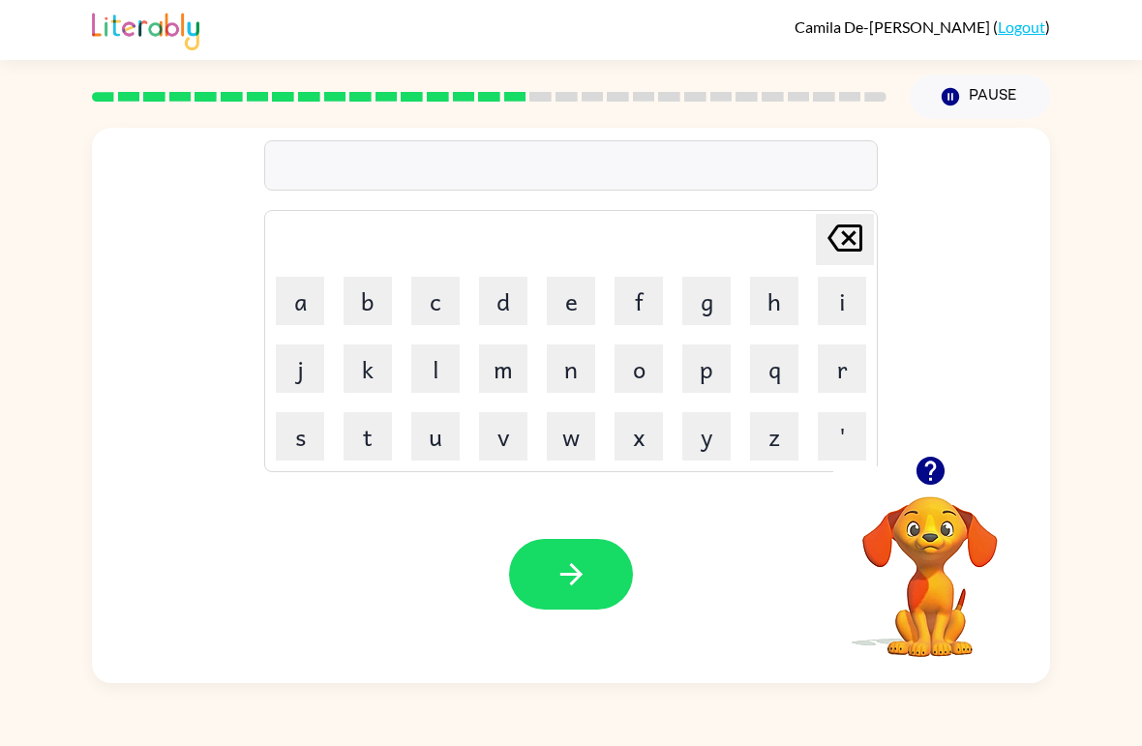
click at [499, 300] on button "d" at bounding box center [503, 301] width 48 height 48
click at [834, 359] on button "r" at bounding box center [842, 369] width 48 height 48
click at [568, 306] on button "e" at bounding box center [571, 301] width 48 height 48
click at [507, 382] on button "m" at bounding box center [503, 369] width 48 height 48
click at [841, 308] on button "i" at bounding box center [842, 301] width 48 height 48
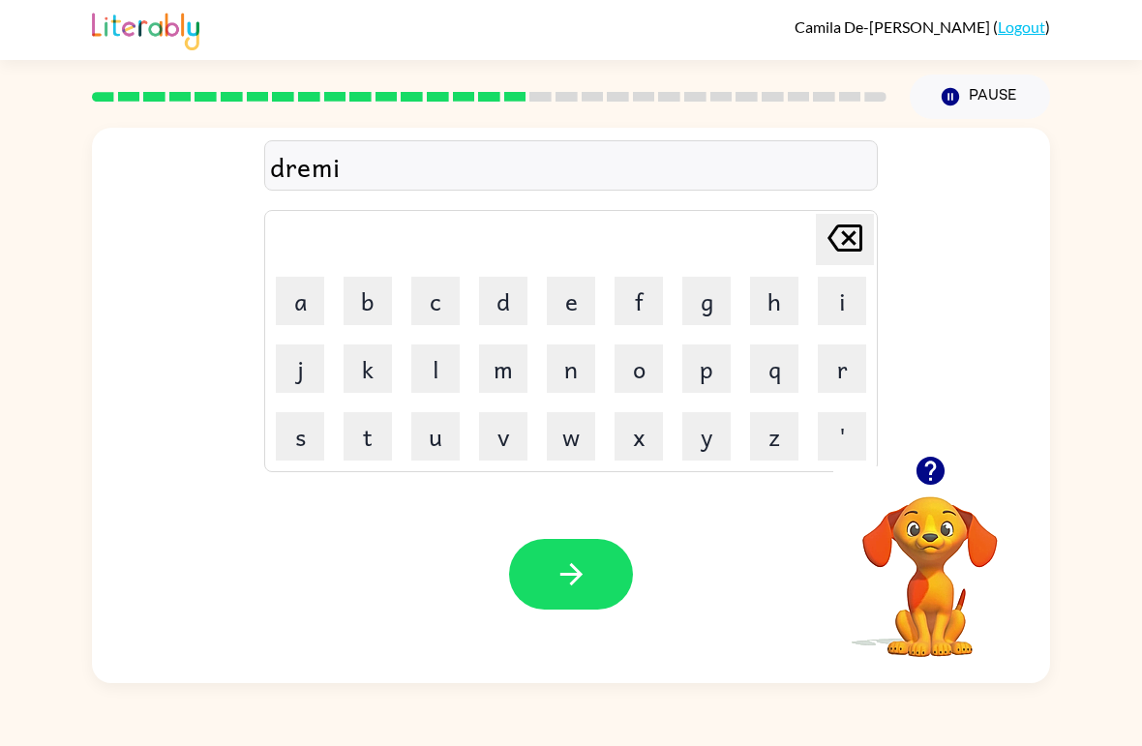
click at [582, 377] on button "n" at bounding box center [571, 369] width 48 height 48
click at [702, 304] on button "g" at bounding box center [706, 301] width 48 height 48
click at [576, 573] on icon "button" at bounding box center [572, 575] width 34 height 34
click at [721, 379] on button "p" at bounding box center [706, 369] width 48 height 48
click at [439, 373] on button "l" at bounding box center [435, 369] width 48 height 48
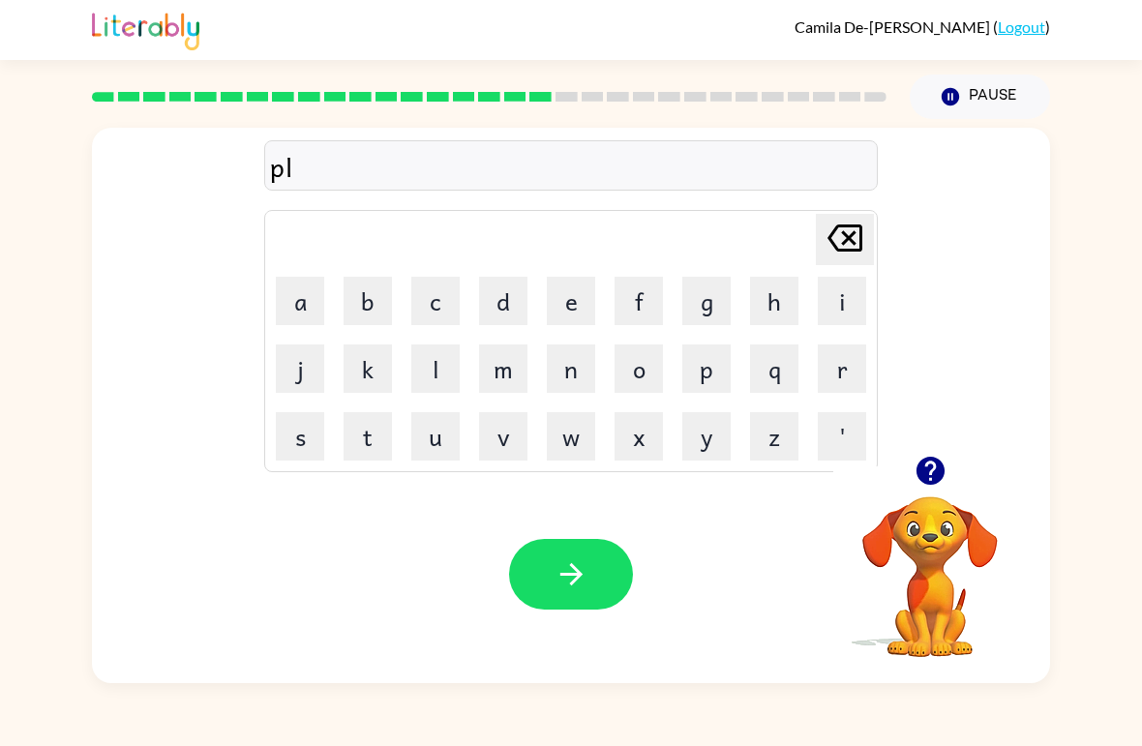
click at [299, 295] on button "a" at bounding box center [300, 301] width 48 height 48
click at [294, 437] on button "s" at bounding box center [300, 436] width 48 height 48
click at [358, 443] on button "t" at bounding box center [368, 436] width 48 height 48
click at [842, 306] on button "i" at bounding box center [842, 301] width 48 height 48
click at [309, 446] on button "s" at bounding box center [300, 436] width 48 height 48
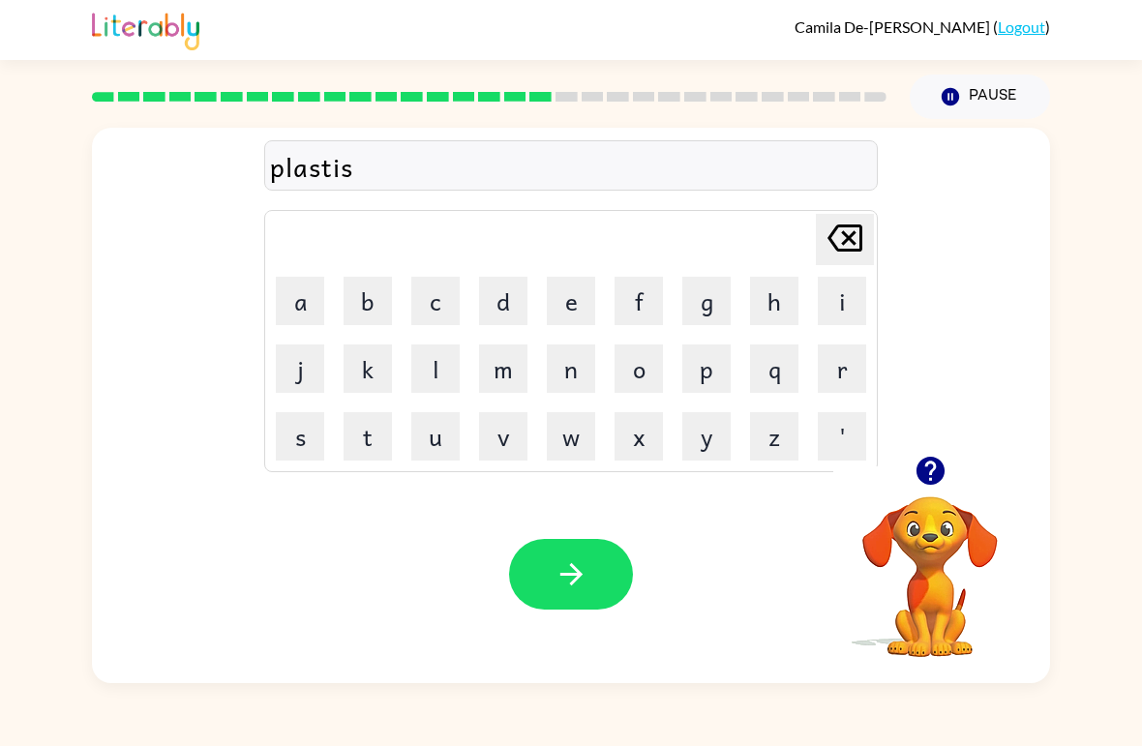
click at [854, 236] on icon at bounding box center [845, 238] width 35 height 27
click at [444, 318] on button "c" at bounding box center [435, 301] width 48 height 48
click at [554, 543] on button "button" at bounding box center [571, 574] width 124 height 71
click at [501, 315] on button "d" at bounding box center [503, 301] width 48 height 48
click at [840, 295] on button "i" at bounding box center [842, 301] width 48 height 48
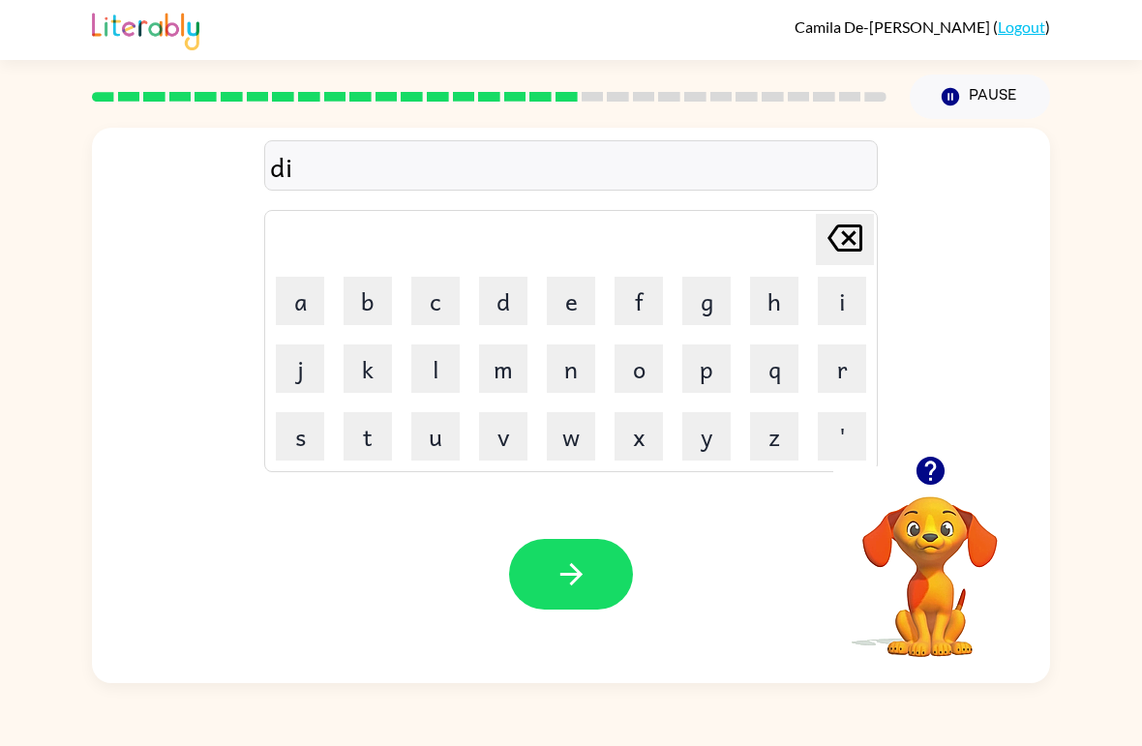
click at [291, 428] on button "s" at bounding box center [300, 436] width 48 height 48
click at [691, 364] on button "p" at bounding box center [706, 369] width 48 height 48
click at [441, 352] on button "l" at bounding box center [435, 369] width 48 height 48
click at [305, 309] on button "a" at bounding box center [300, 301] width 48 height 48
click at [689, 439] on button "y" at bounding box center [706, 436] width 48 height 48
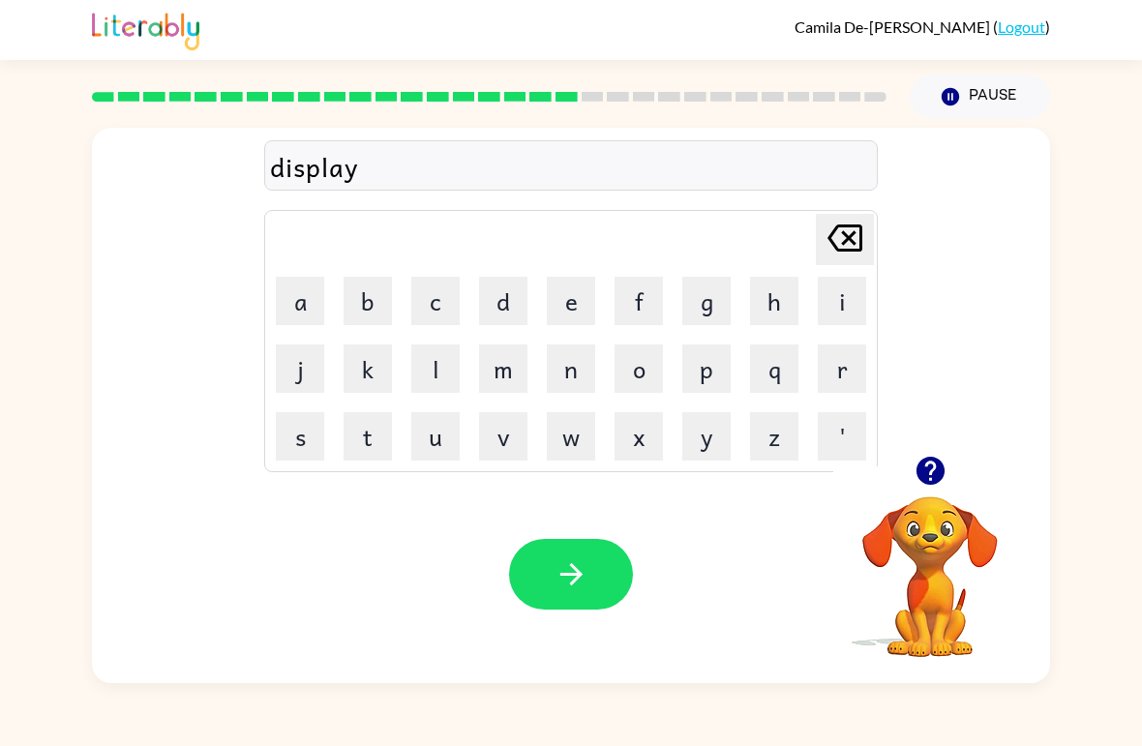
click at [557, 577] on icon "button" at bounding box center [572, 575] width 34 height 34
click at [484, 310] on button "d" at bounding box center [503, 301] width 48 height 48
click at [442, 458] on button "u" at bounding box center [435, 436] width 48 height 48
click at [314, 449] on button "s" at bounding box center [300, 436] width 48 height 48
click at [367, 443] on button "t" at bounding box center [368, 436] width 48 height 48
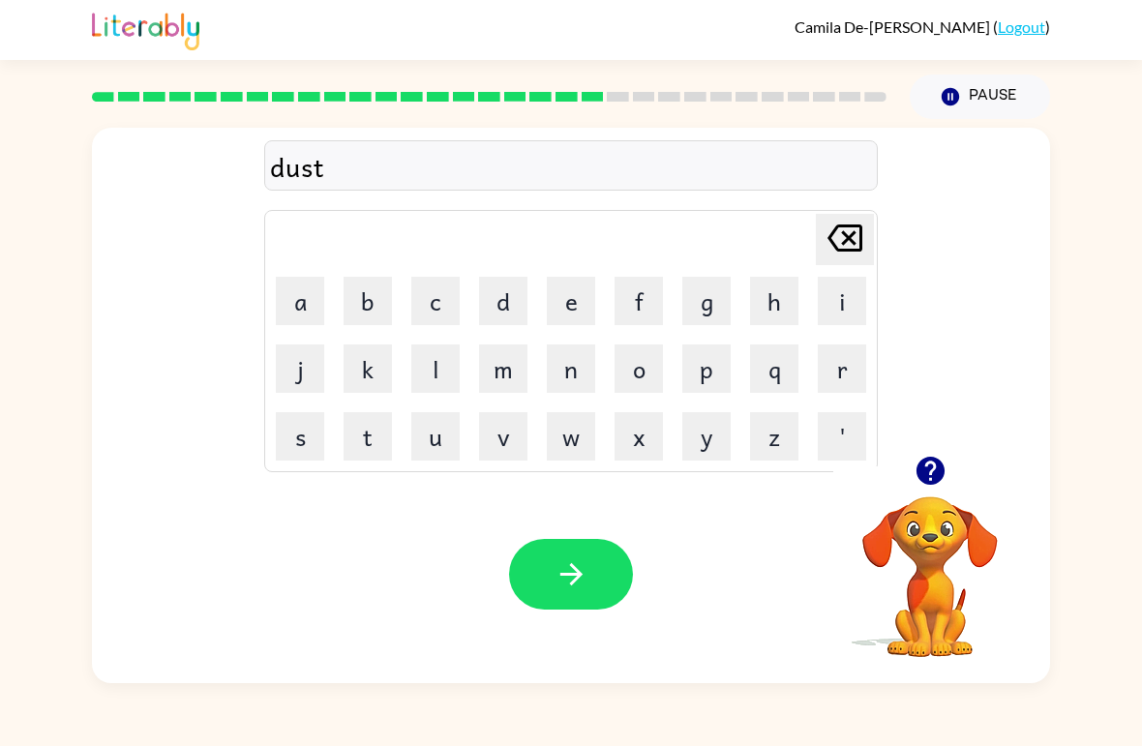
click at [842, 315] on button "i" at bounding box center [842, 301] width 48 height 48
click at [389, 439] on button "t" at bounding box center [368, 436] width 48 height 48
click at [588, 570] on icon "button" at bounding box center [572, 575] width 34 height 34
click at [315, 451] on button "s" at bounding box center [300, 436] width 48 height 48
click at [557, 301] on button "e" at bounding box center [571, 301] width 48 height 48
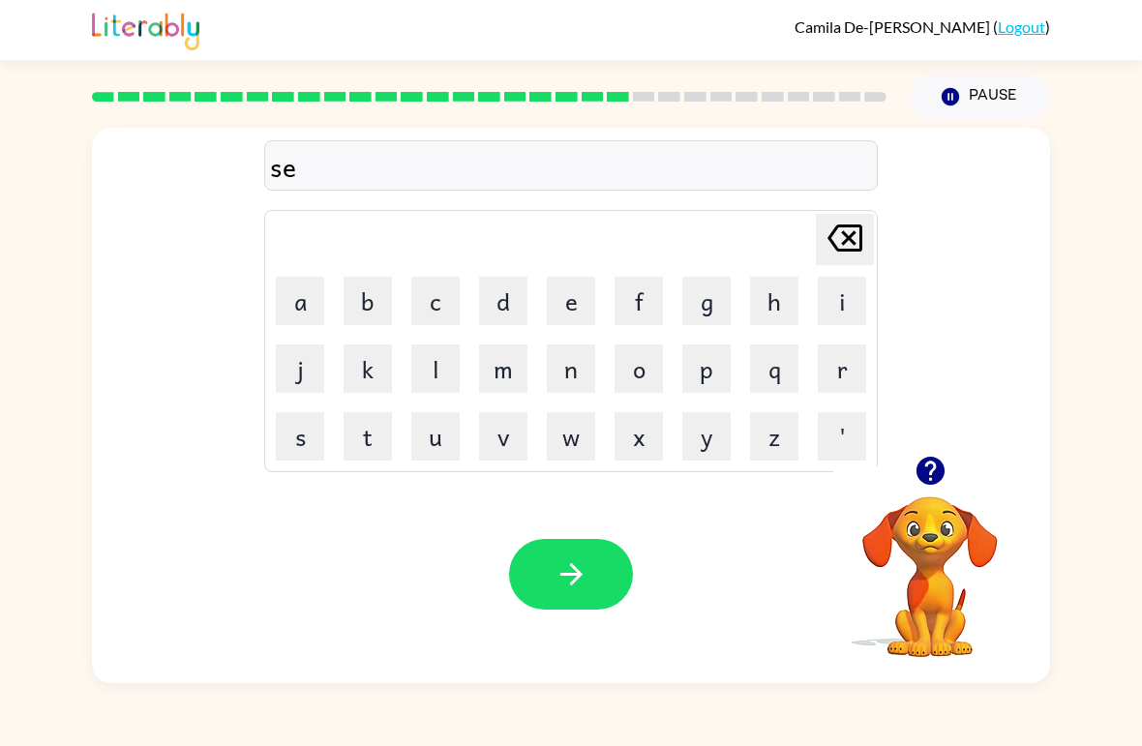
click at [566, 373] on button "n" at bounding box center [571, 369] width 48 height 48
click at [378, 456] on button "t" at bounding box center [368, 436] width 48 height 48
click at [587, 317] on button "e" at bounding box center [571, 301] width 48 height 48
click at [566, 387] on button "n" at bounding box center [571, 369] width 48 height 48
click at [312, 452] on button "s" at bounding box center [300, 436] width 48 height 48
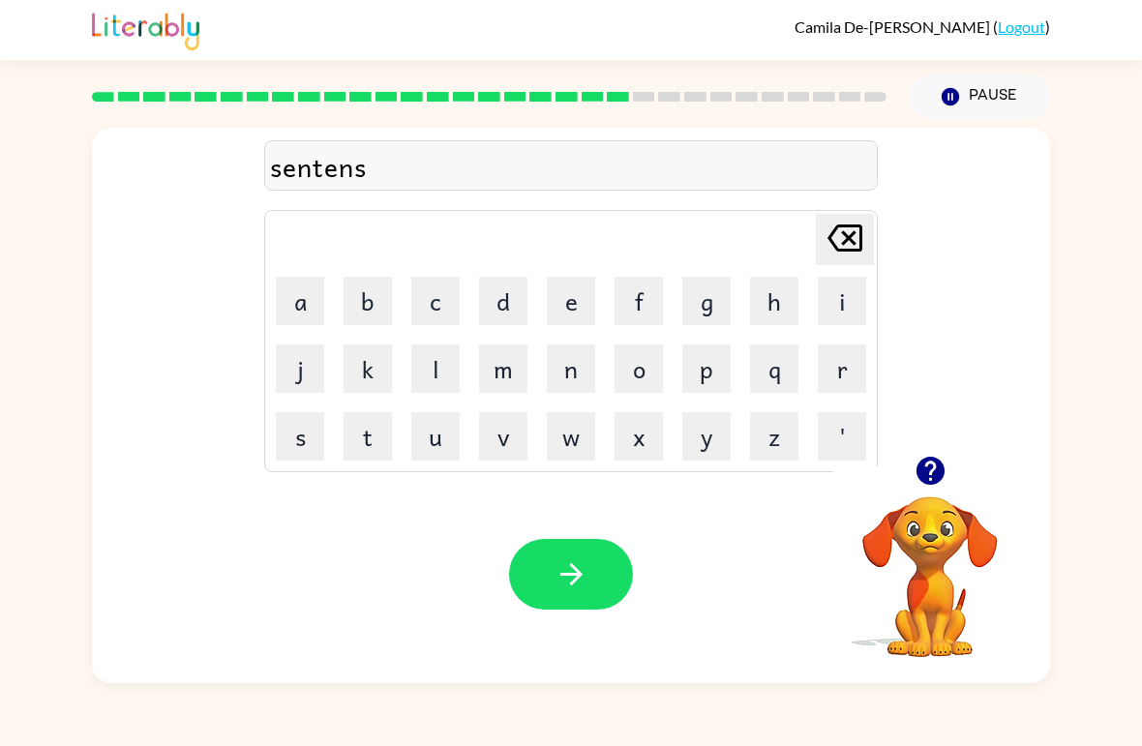
click at [555, 586] on icon "button" at bounding box center [572, 575] width 34 height 34
click at [831, 365] on button "r" at bounding box center [842, 369] width 48 height 48
click at [314, 302] on button "a" at bounding box center [300, 301] width 48 height 48
click at [856, 311] on button "i" at bounding box center [842, 301] width 48 height 48
click at [585, 380] on button "n" at bounding box center [571, 369] width 48 height 48
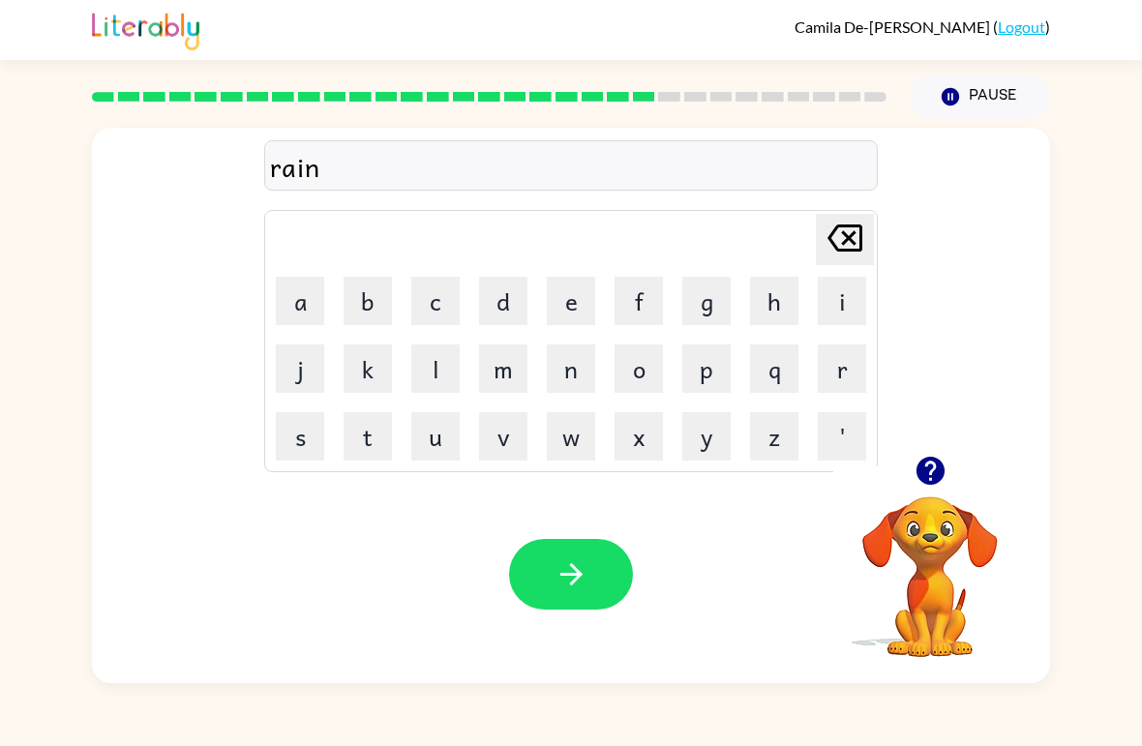
click at [441, 300] on button "c" at bounding box center [435, 301] width 48 height 48
click at [642, 380] on button "o" at bounding box center [639, 369] width 48 height 48
click at [292, 300] on button "a" at bounding box center [300, 301] width 48 height 48
click at [370, 444] on button "t" at bounding box center [368, 436] width 48 height 48
click at [568, 601] on button "button" at bounding box center [571, 574] width 124 height 71
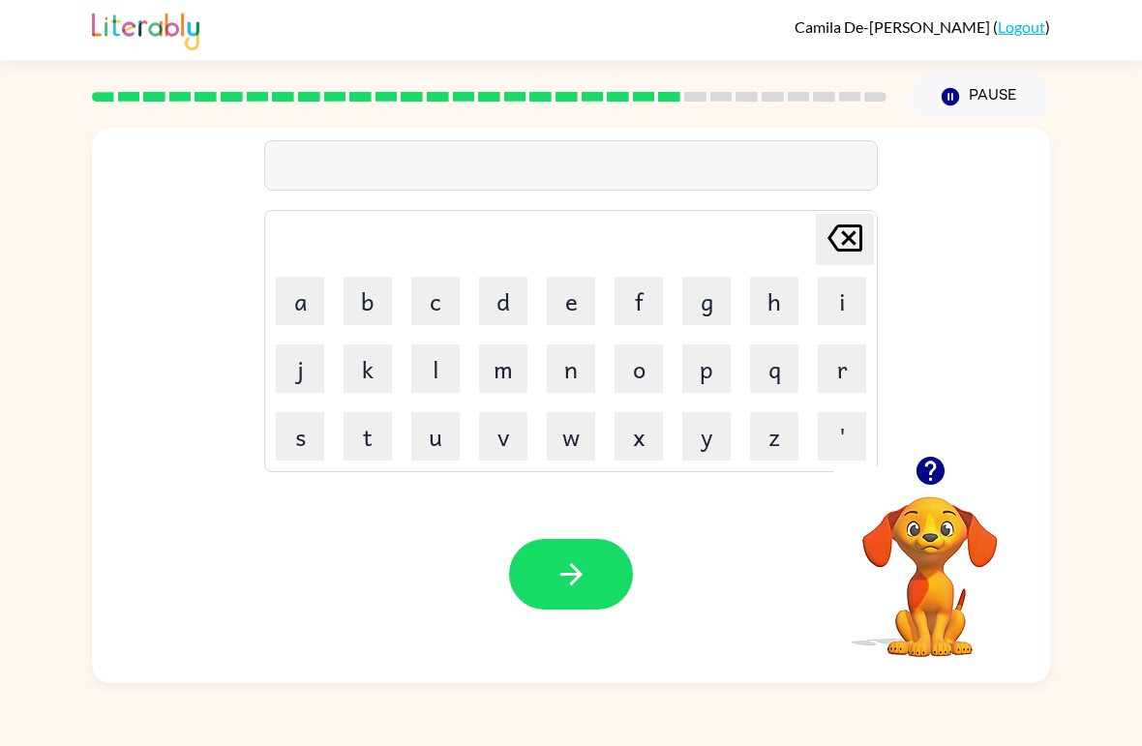
click at [512, 389] on button "m" at bounding box center [503, 369] width 48 height 48
click at [285, 303] on button "a" at bounding box center [300, 301] width 48 height 48
click at [830, 381] on button "r" at bounding box center [842, 369] width 48 height 48
click at [425, 308] on button "c" at bounding box center [435, 301] width 48 height 48
click at [562, 308] on button "e" at bounding box center [571, 301] width 48 height 48
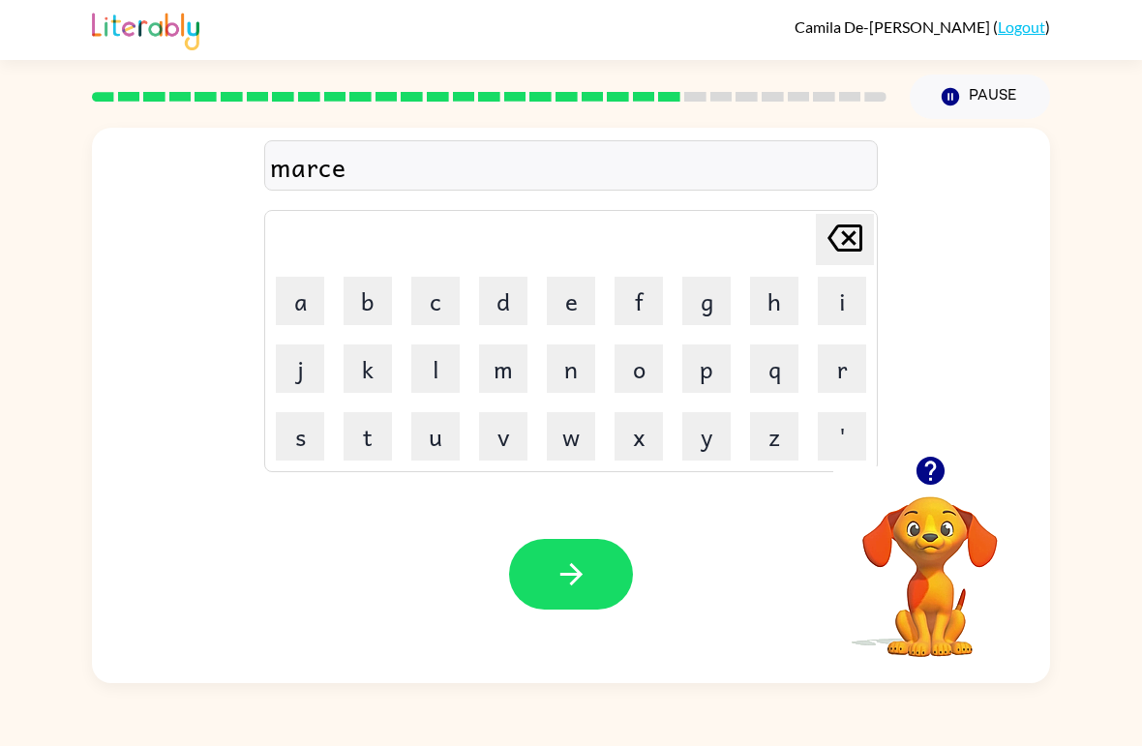
click at [819, 384] on button "r" at bounding box center [842, 369] width 48 height 48
click at [552, 589] on button "button" at bounding box center [571, 574] width 124 height 71
click at [986, 117] on button "Pause Pause" at bounding box center [980, 97] width 140 height 45
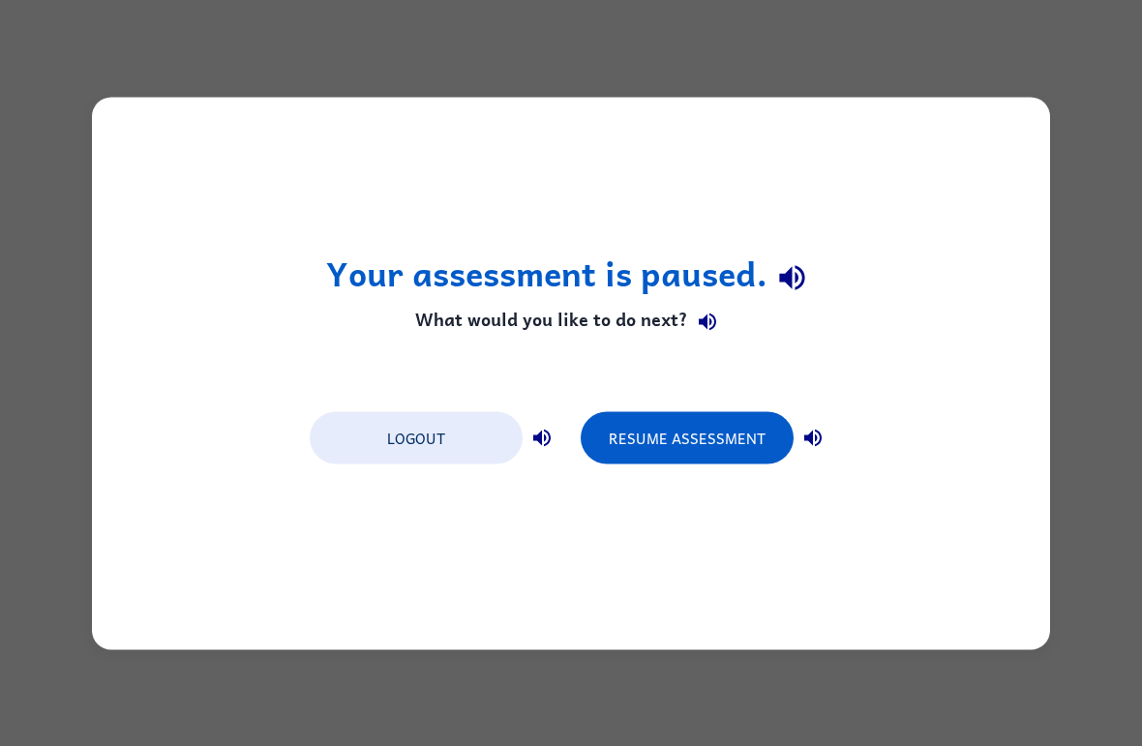
click at [679, 413] on button "Resume Assessment" at bounding box center [687, 437] width 213 height 52
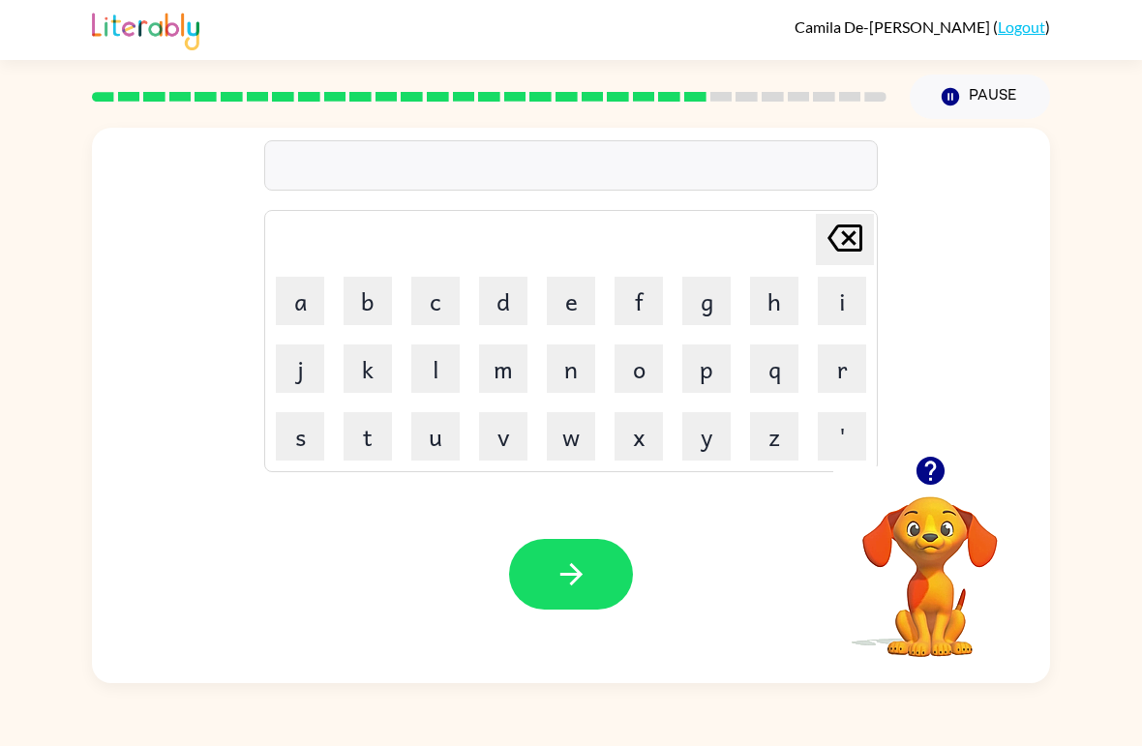
click at [300, 308] on button "a" at bounding box center [300, 301] width 48 height 48
click at [500, 312] on button "d" at bounding box center [503, 301] width 48 height 48
click at [499, 452] on button "v" at bounding box center [503, 436] width 48 height 48
click at [306, 294] on button "a" at bounding box center [300, 301] width 48 height 48
click at [568, 378] on button "n" at bounding box center [571, 369] width 48 height 48
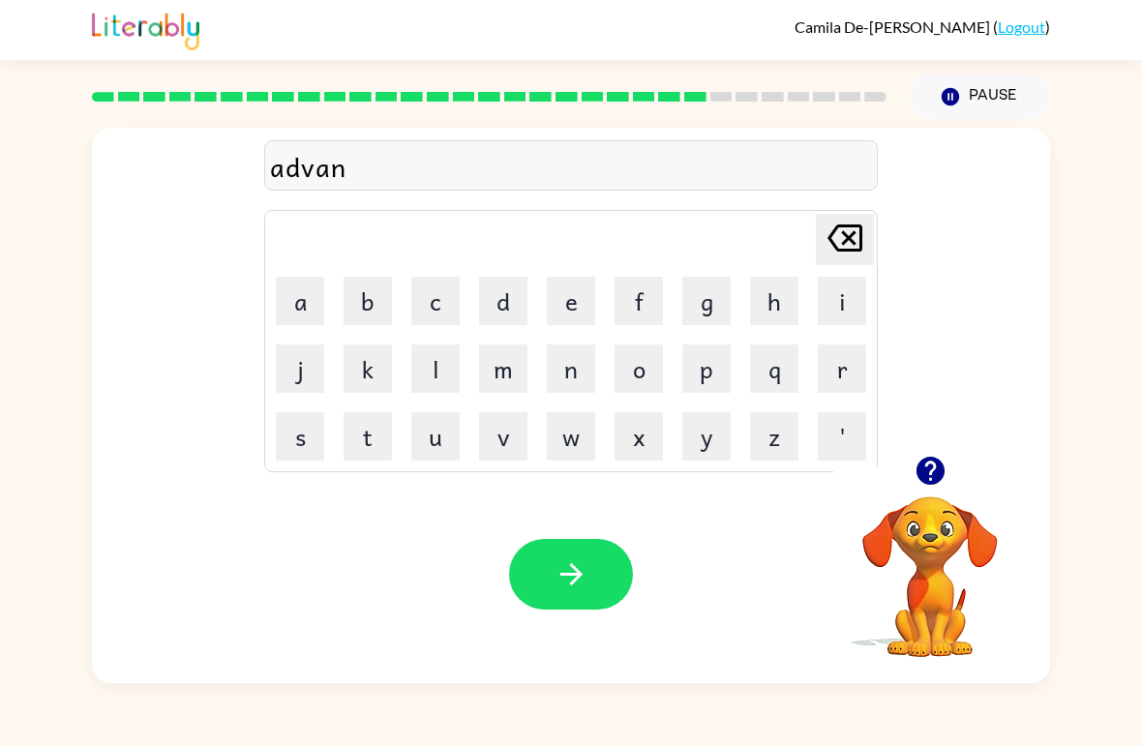
click at [308, 425] on button "s" at bounding box center [300, 436] width 48 height 48
click at [835, 303] on button "i" at bounding box center [842, 301] width 48 height 48
click at [575, 366] on button "n" at bounding box center [571, 369] width 48 height 48
click at [707, 308] on button "g" at bounding box center [706, 301] width 48 height 48
click at [557, 557] on button "button" at bounding box center [571, 574] width 124 height 71
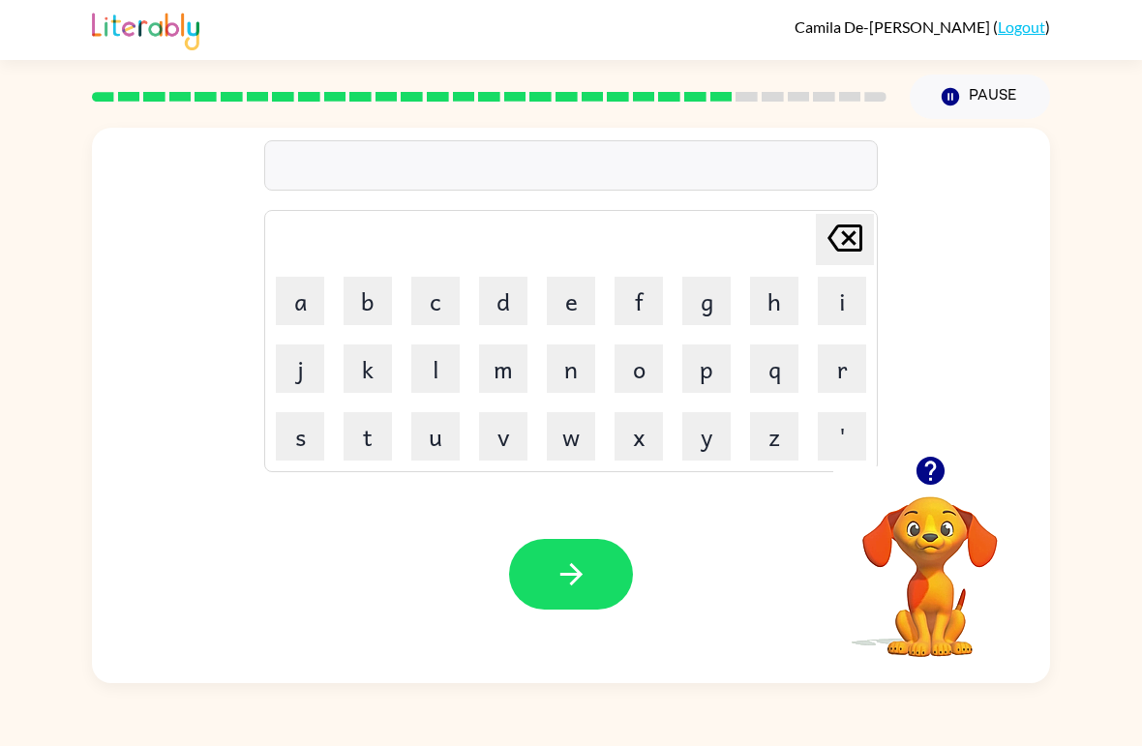
click at [695, 311] on button "g" at bounding box center [706, 301] width 48 height 48
click at [627, 371] on button "o" at bounding box center [639, 369] width 48 height 48
click at [379, 310] on button "b" at bounding box center [368, 301] width 48 height 48
click at [421, 373] on button "l" at bounding box center [435, 369] width 48 height 48
click at [845, 306] on button "i" at bounding box center [842, 301] width 48 height 48
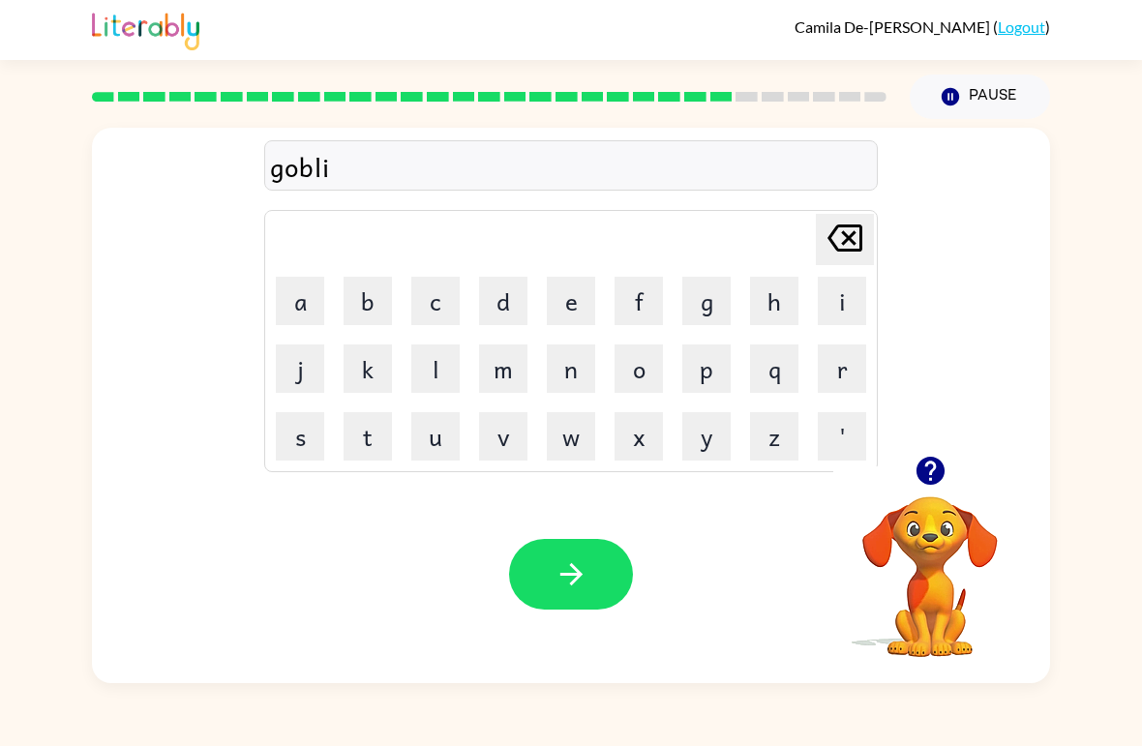
click at [571, 370] on button "n" at bounding box center [571, 369] width 48 height 48
click at [700, 318] on button "g" at bounding box center [706, 301] width 48 height 48
click at [574, 561] on icon "button" at bounding box center [572, 575] width 34 height 34
click at [713, 307] on button "g" at bounding box center [706, 301] width 48 height 48
click at [648, 376] on button "o" at bounding box center [639, 369] width 48 height 48
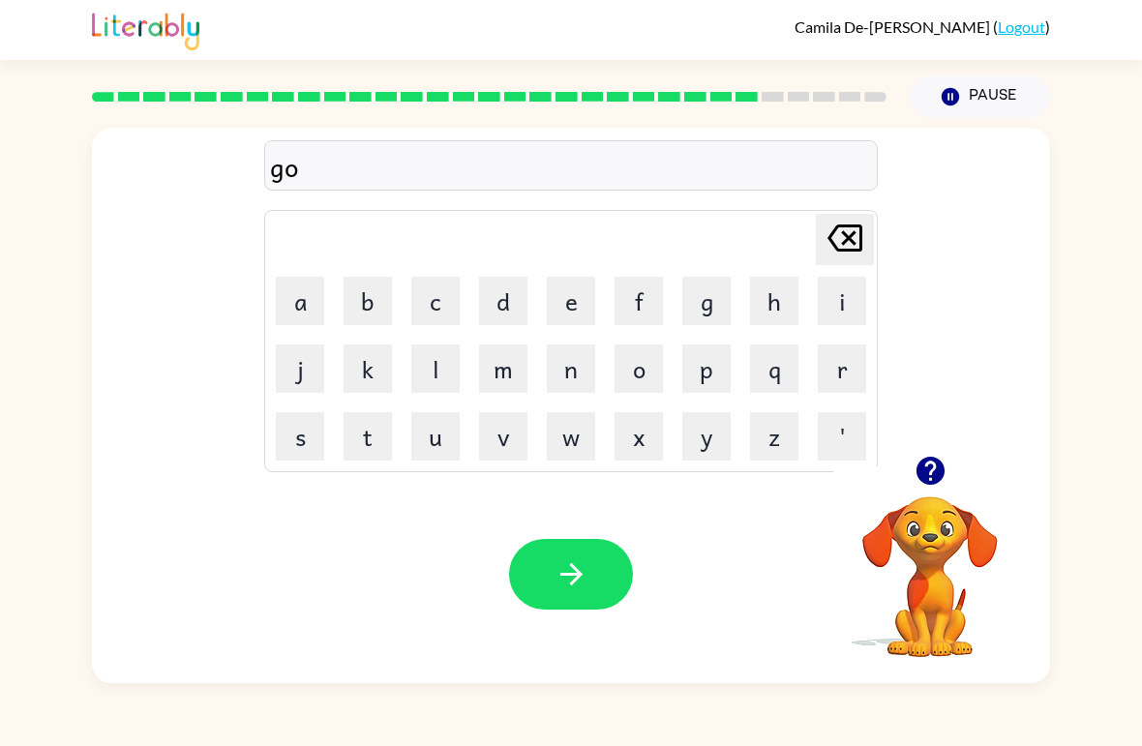
click at [648, 375] on button "o" at bounding box center [639, 369] width 48 height 48
click at [616, 367] on button "o" at bounding box center [639, 369] width 48 height 48
click at [831, 235] on icon at bounding box center [845, 238] width 35 height 27
click at [830, 235] on icon "[PERSON_NAME] last character input" at bounding box center [845, 238] width 46 height 46
click at [516, 444] on button "v" at bounding box center [503, 436] width 48 height 48
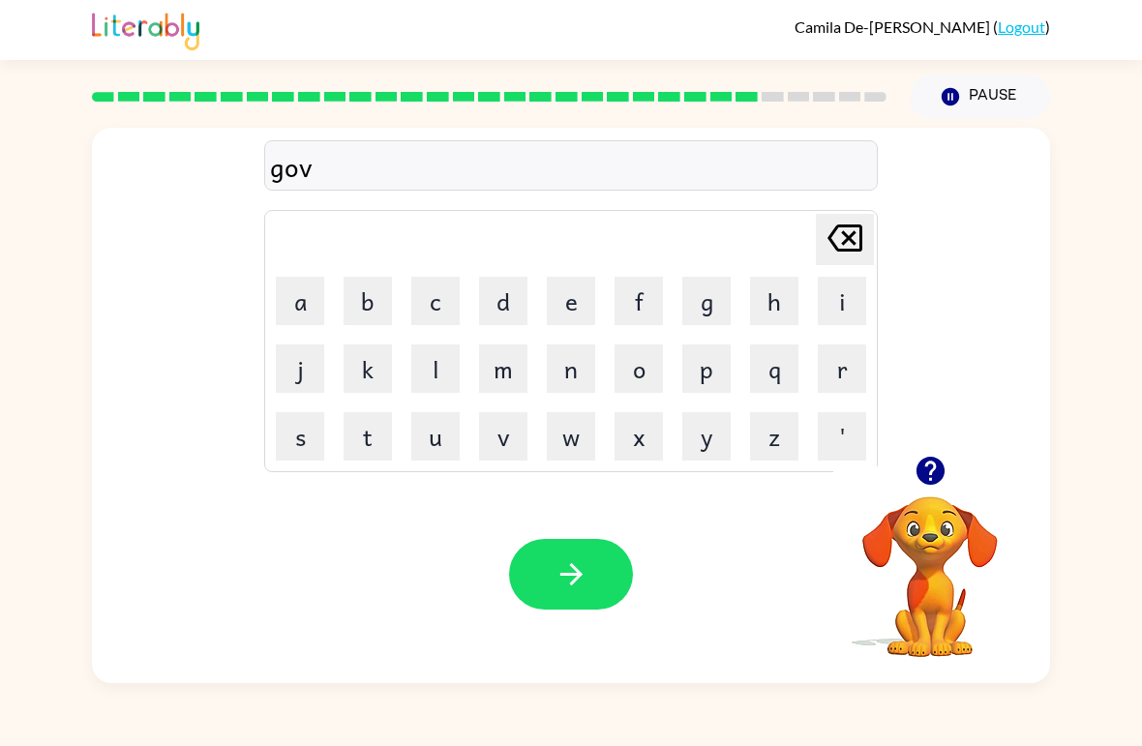
click at [557, 320] on button "e" at bounding box center [571, 301] width 48 height 48
click at [829, 378] on button "r" at bounding box center [842, 369] width 48 height 48
click at [502, 380] on button "m" at bounding box center [503, 369] width 48 height 48
click at [556, 322] on button "e" at bounding box center [571, 301] width 48 height 48
click at [591, 378] on button "n" at bounding box center [571, 369] width 48 height 48
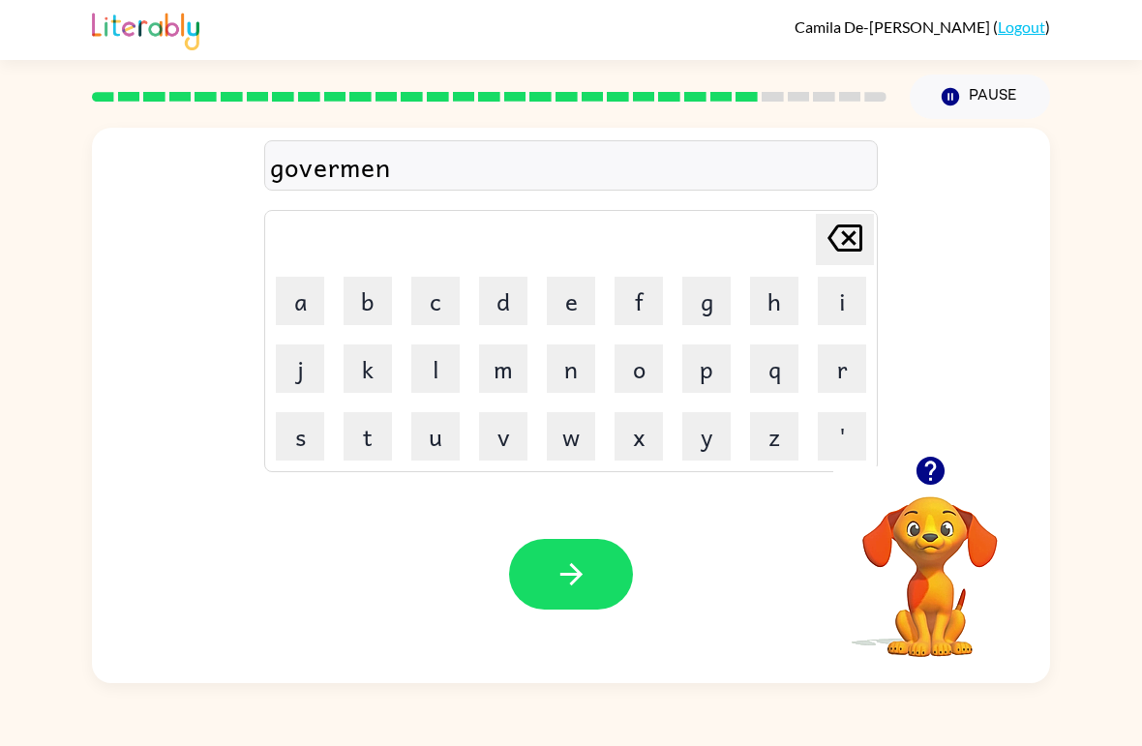
click at [356, 458] on button "t" at bounding box center [368, 436] width 48 height 48
click at [576, 585] on icon "button" at bounding box center [572, 575] width 34 height 34
click at [299, 439] on button "s" at bounding box center [300, 436] width 48 height 48
click at [984, 80] on button "Pause Pause" at bounding box center [980, 97] width 140 height 45
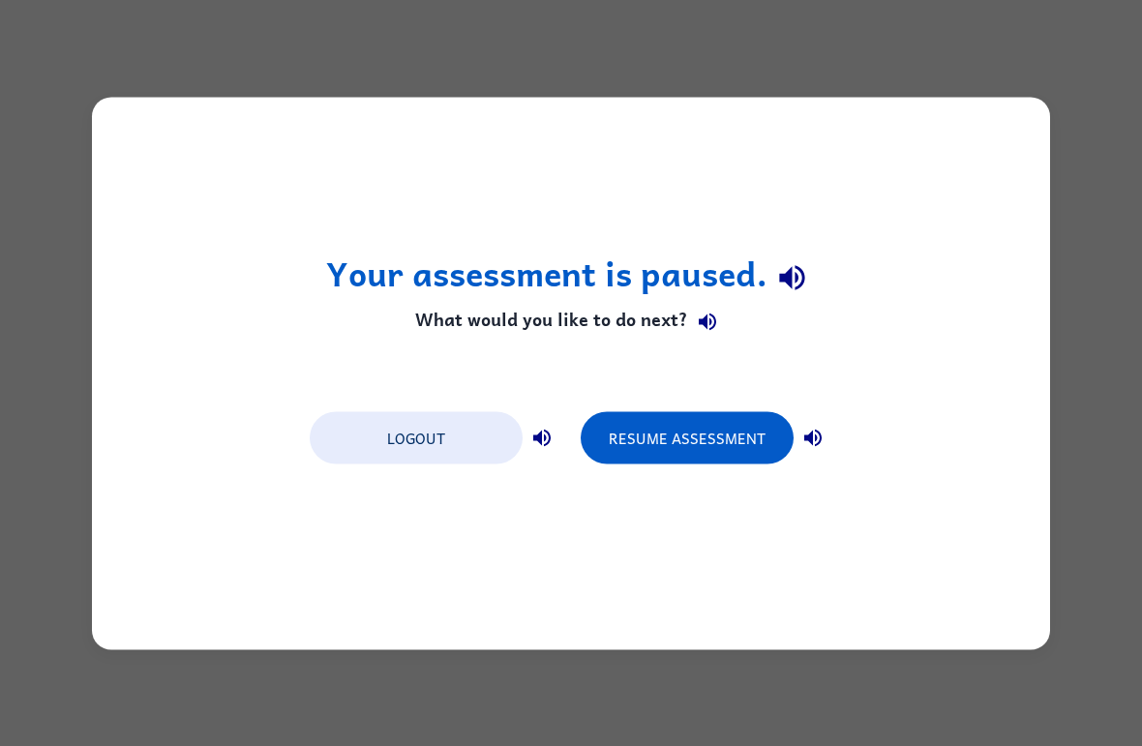
click at [724, 453] on button "Resume Assessment" at bounding box center [687, 437] width 213 height 52
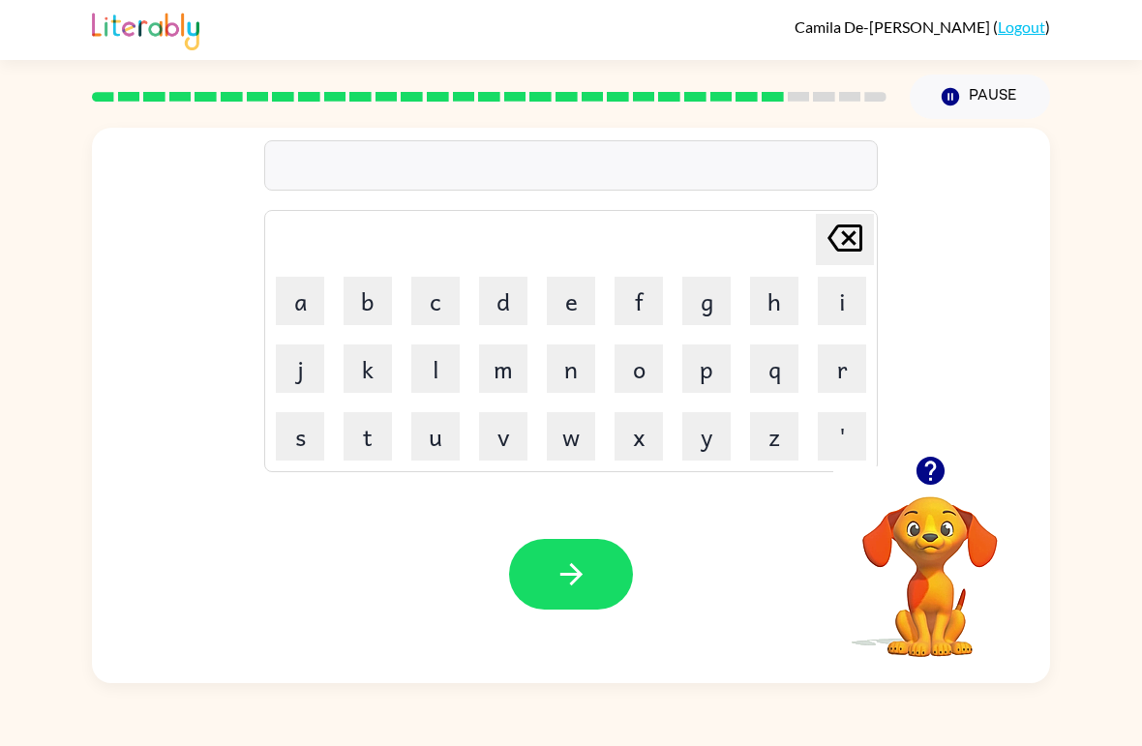
click at [294, 437] on button "s" at bounding box center [300, 436] width 48 height 48
click at [346, 449] on button "t" at bounding box center [368, 436] width 48 height 48
click at [832, 374] on button "r" at bounding box center [842, 369] width 48 height 48
click at [300, 306] on button "a" at bounding box center [300, 301] width 48 height 48
click at [835, 312] on button "i" at bounding box center [842, 301] width 48 height 48
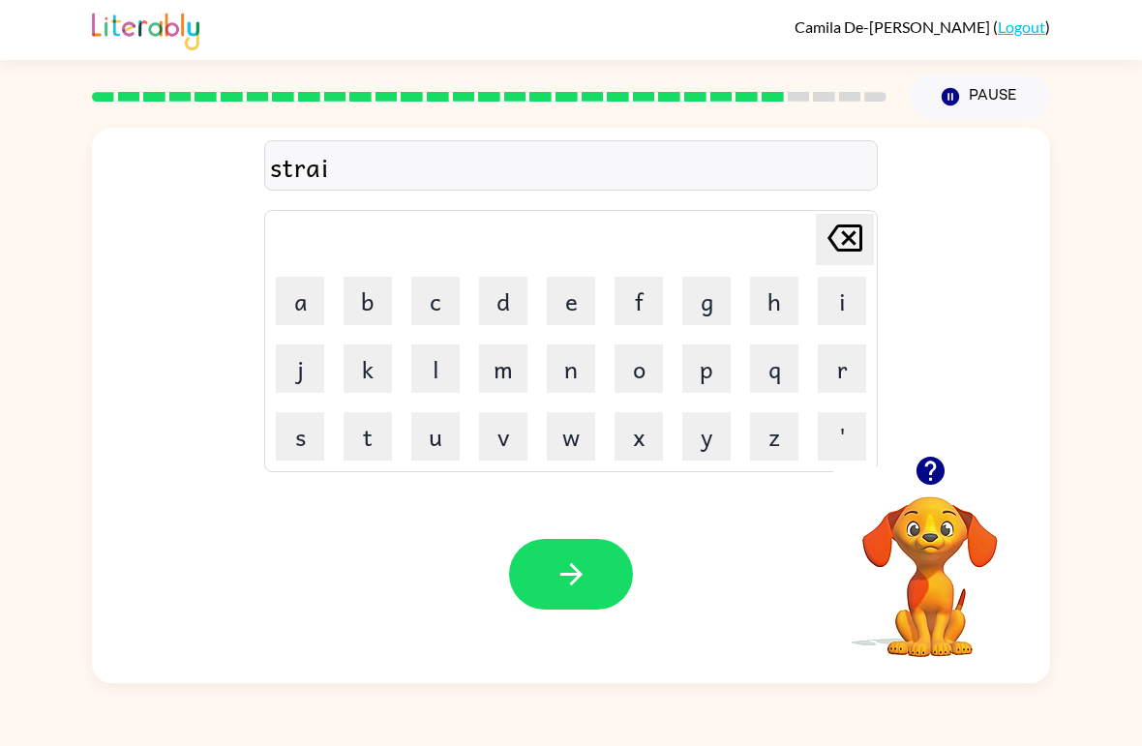
click at [500, 365] on button "m" at bounding box center [503, 369] width 48 height 48
click at [561, 608] on button "button" at bounding box center [571, 574] width 124 height 71
click at [976, 85] on button "Pause Pause" at bounding box center [980, 97] width 140 height 45
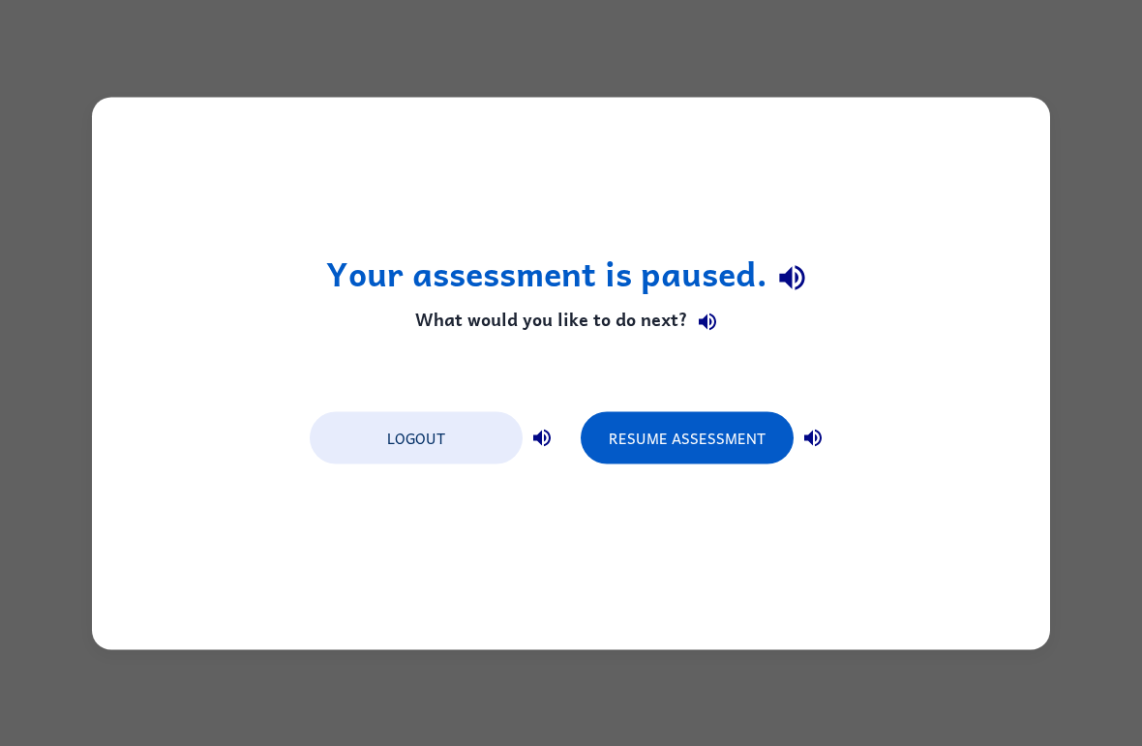
click at [690, 464] on button "Resume Assessment" at bounding box center [687, 437] width 213 height 52
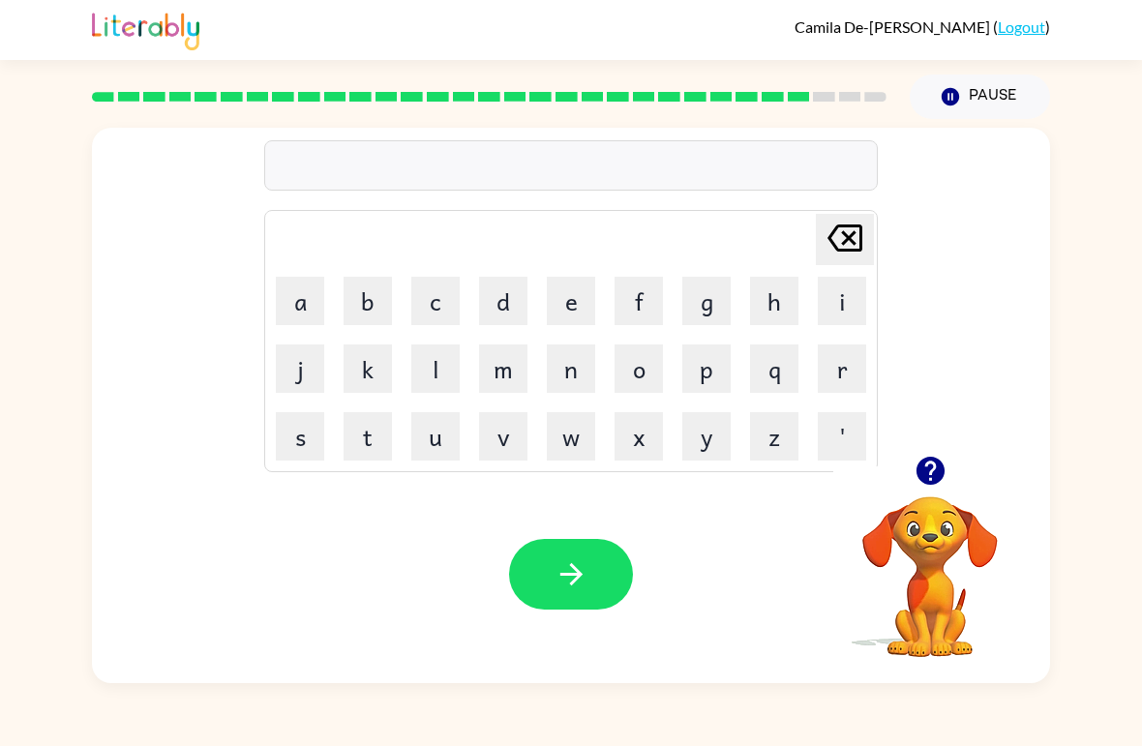
click at [302, 446] on button "s" at bounding box center [300, 436] width 48 height 48
click at [769, 306] on button "h" at bounding box center [774, 301] width 48 height 48
click at [296, 298] on button "a" at bounding box center [300, 301] width 48 height 48
click at [710, 377] on button "p" at bounding box center [706, 369] width 48 height 48
click at [581, 312] on button "e" at bounding box center [571, 301] width 48 height 48
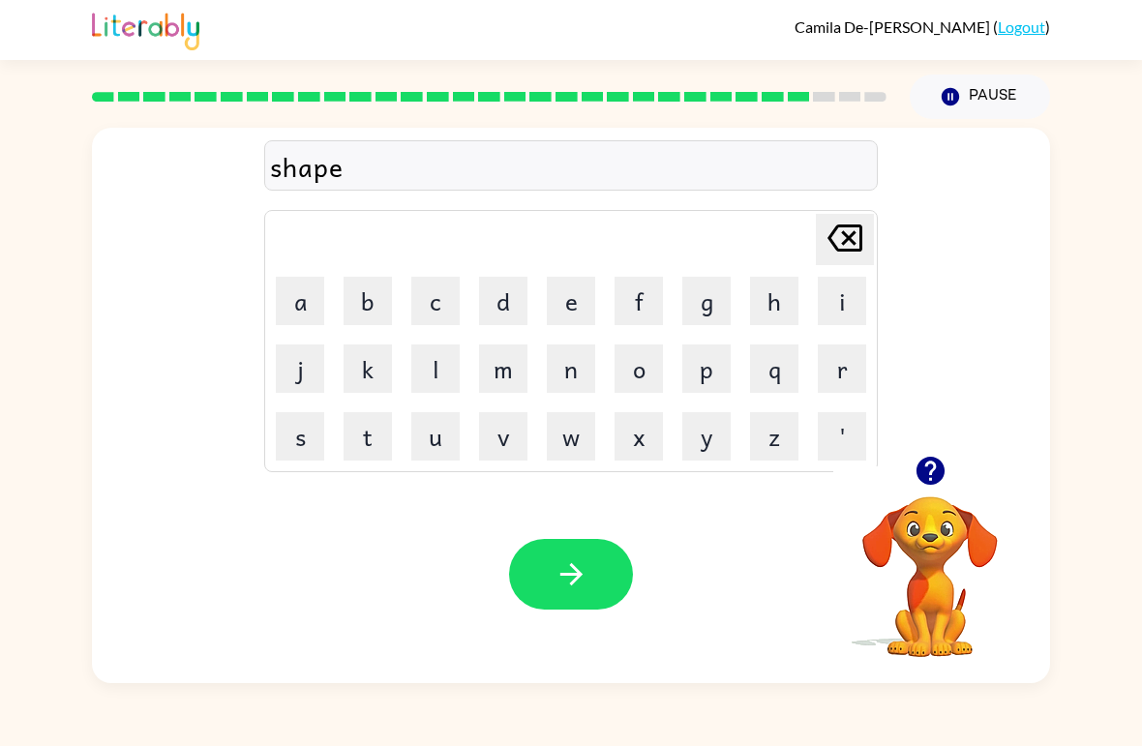
click at [590, 579] on button "button" at bounding box center [571, 574] width 124 height 71
click at [992, 87] on button "Pause Pause" at bounding box center [980, 97] width 140 height 45
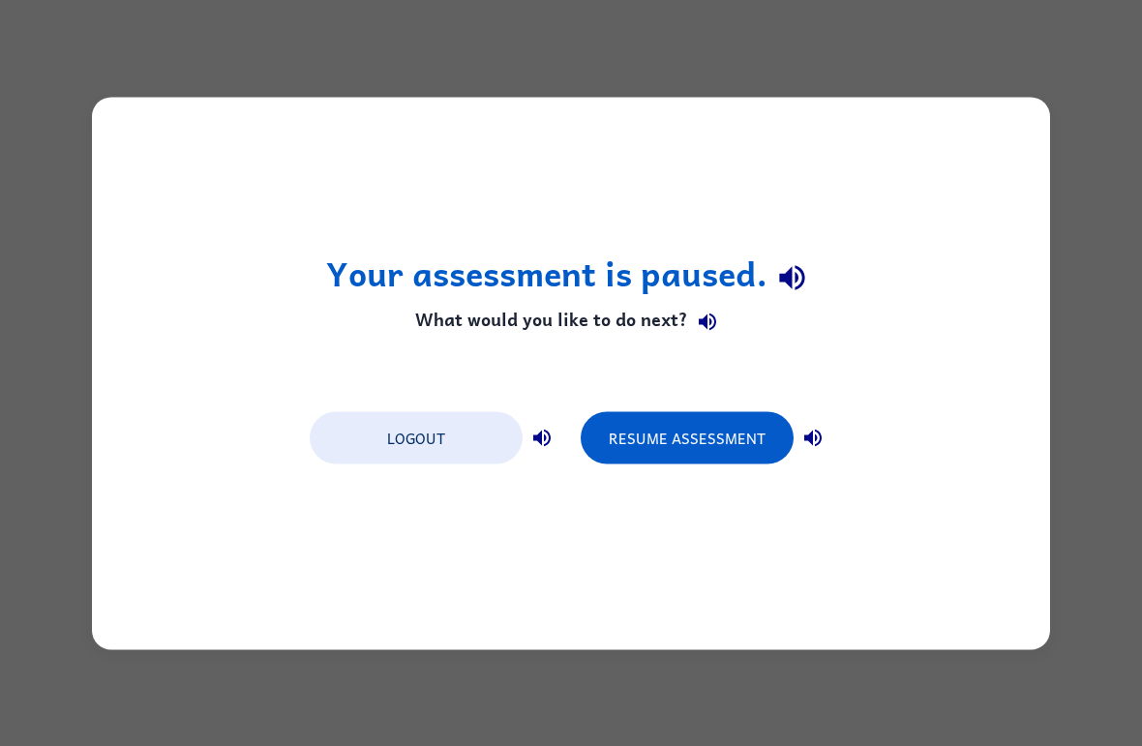
click at [722, 435] on button "Resume Assessment" at bounding box center [687, 437] width 213 height 52
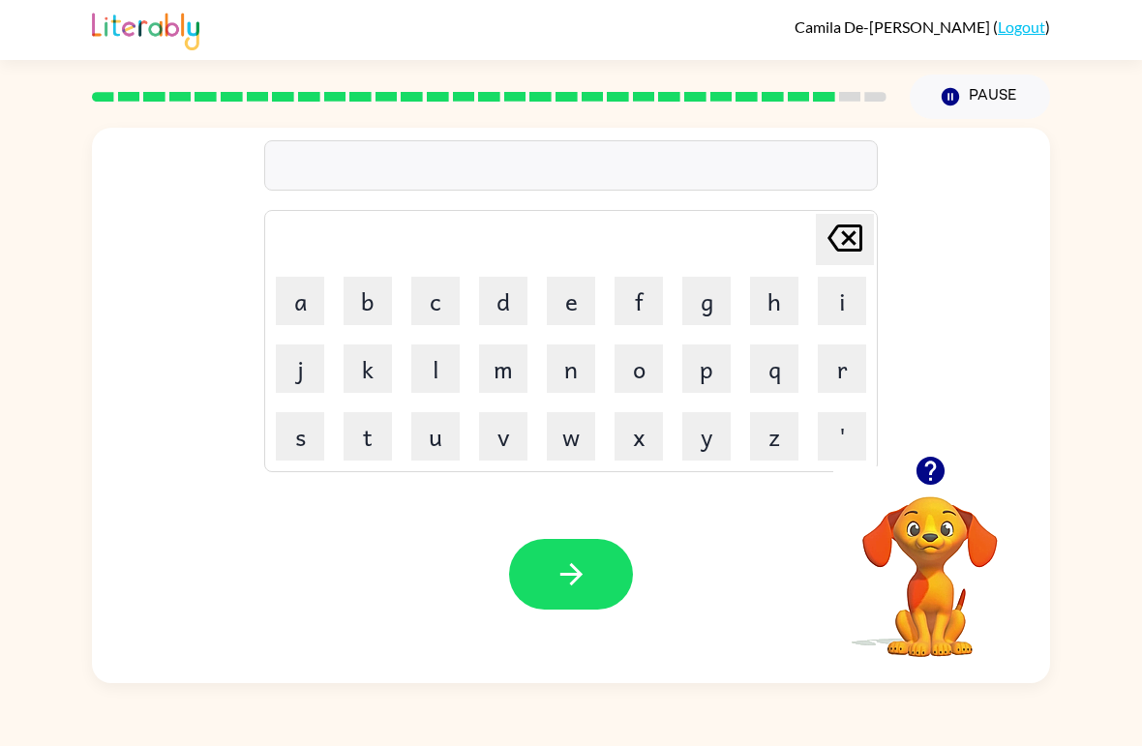
click at [574, 311] on button "e" at bounding box center [571, 301] width 48 height 48
click at [636, 442] on button "x" at bounding box center [639, 436] width 48 height 48
click at [573, 305] on button "e" at bounding box center [571, 301] width 48 height 48
click at [435, 385] on button "l" at bounding box center [435, 369] width 48 height 48
click at [577, 305] on button "e" at bounding box center [571, 301] width 48 height 48
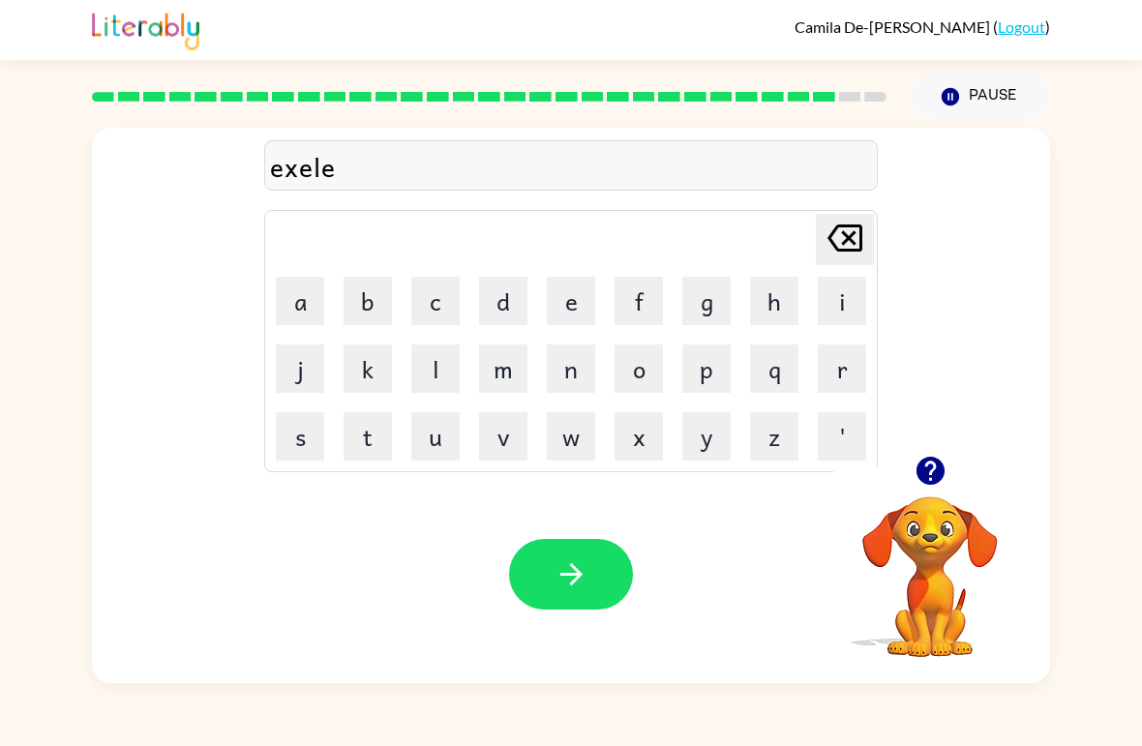
click at [570, 367] on button "n" at bounding box center [571, 369] width 48 height 48
click at [372, 450] on button "t" at bounding box center [368, 436] width 48 height 48
click at [583, 561] on icon "button" at bounding box center [572, 575] width 34 height 34
click at [293, 369] on button "j" at bounding box center [300, 369] width 48 height 48
click at [650, 371] on button "o" at bounding box center [639, 369] width 48 height 48
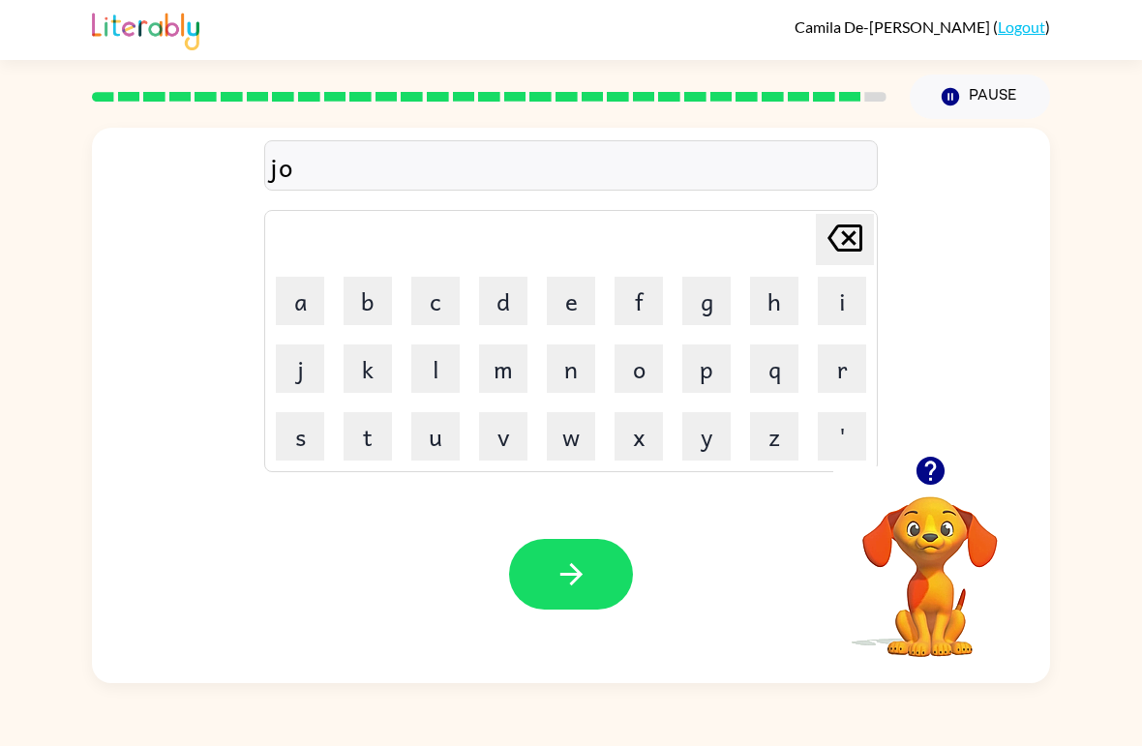
click at [501, 301] on button "d" at bounding box center [503, 301] width 48 height 48
click at [834, 264] on div "[PERSON_NAME] last character input" at bounding box center [845, 239] width 46 height 49
click at [369, 310] on button "b" at bounding box center [368, 301] width 48 height 48
click at [362, 298] on button "b" at bounding box center [368, 301] width 48 height 48
click at [853, 245] on icon at bounding box center [845, 238] width 35 height 27
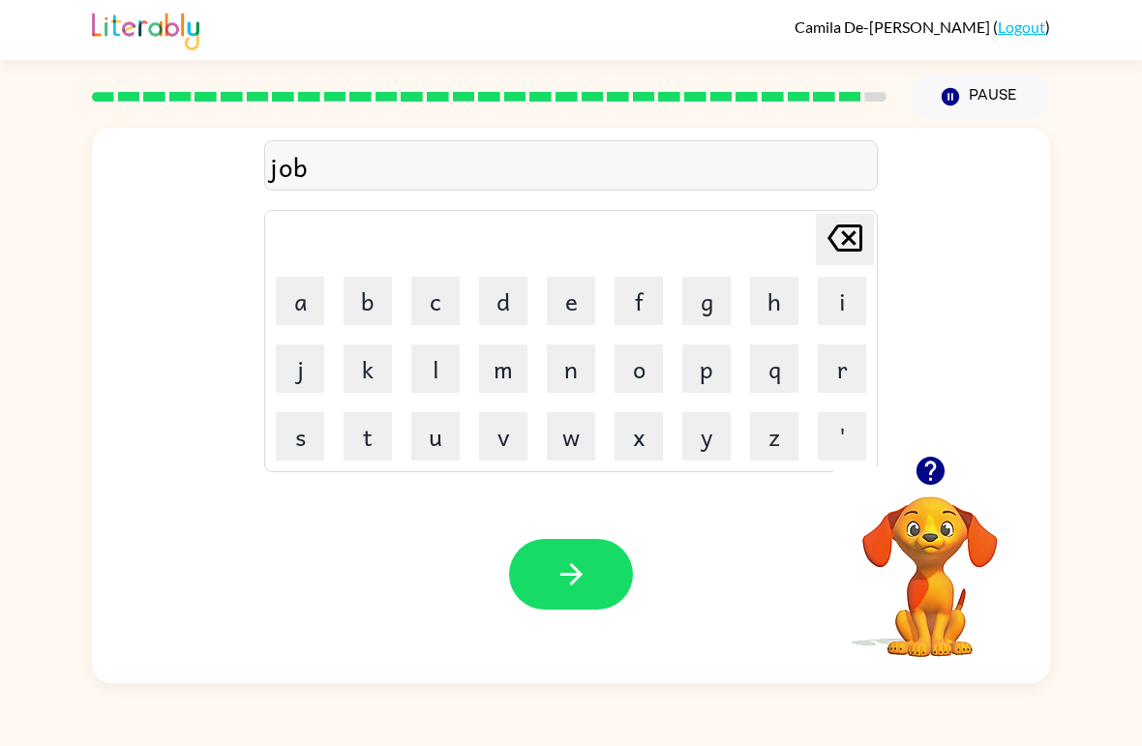
click at [848, 373] on button "r" at bounding box center [842, 369] width 48 height 48
click at [305, 301] on button "a" at bounding box center [300, 301] width 48 height 48
click at [580, 306] on button "e" at bounding box center [571, 301] width 48 height 48
click at [363, 380] on button "k" at bounding box center [368, 369] width 48 height 48
click at [566, 307] on button "e" at bounding box center [571, 301] width 48 height 48
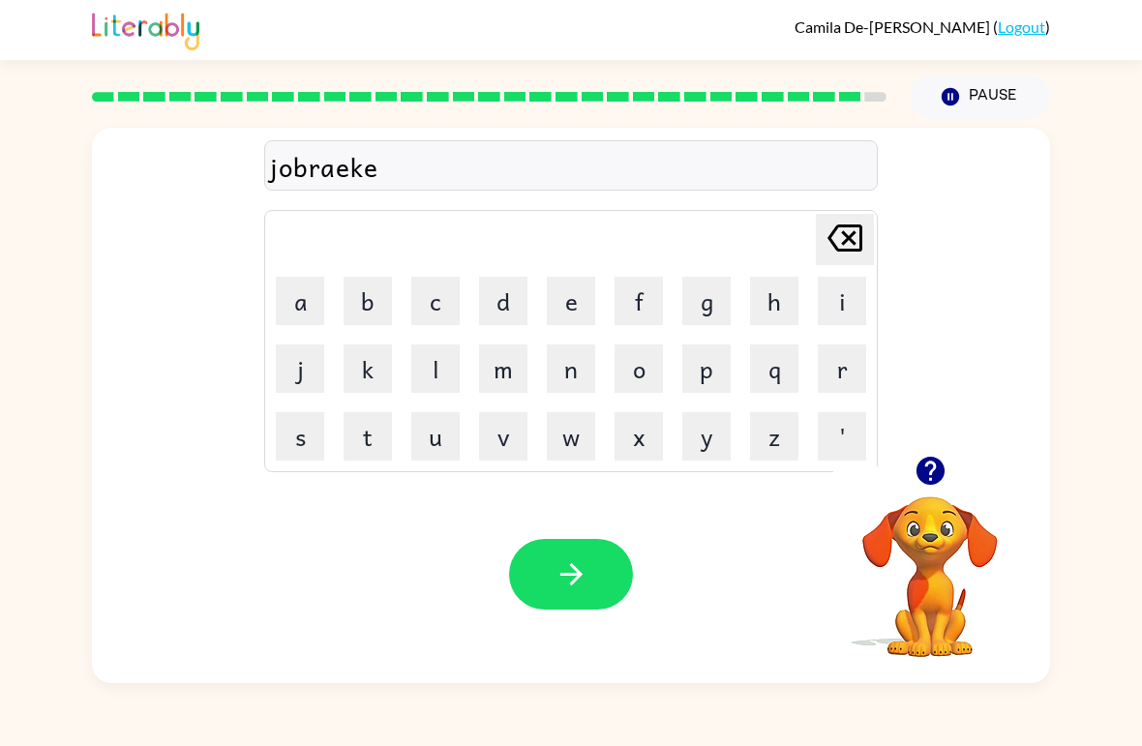
click at [846, 382] on button "r" at bounding box center [842, 369] width 48 height 48
click at [576, 579] on icon "button" at bounding box center [571, 574] width 22 height 22
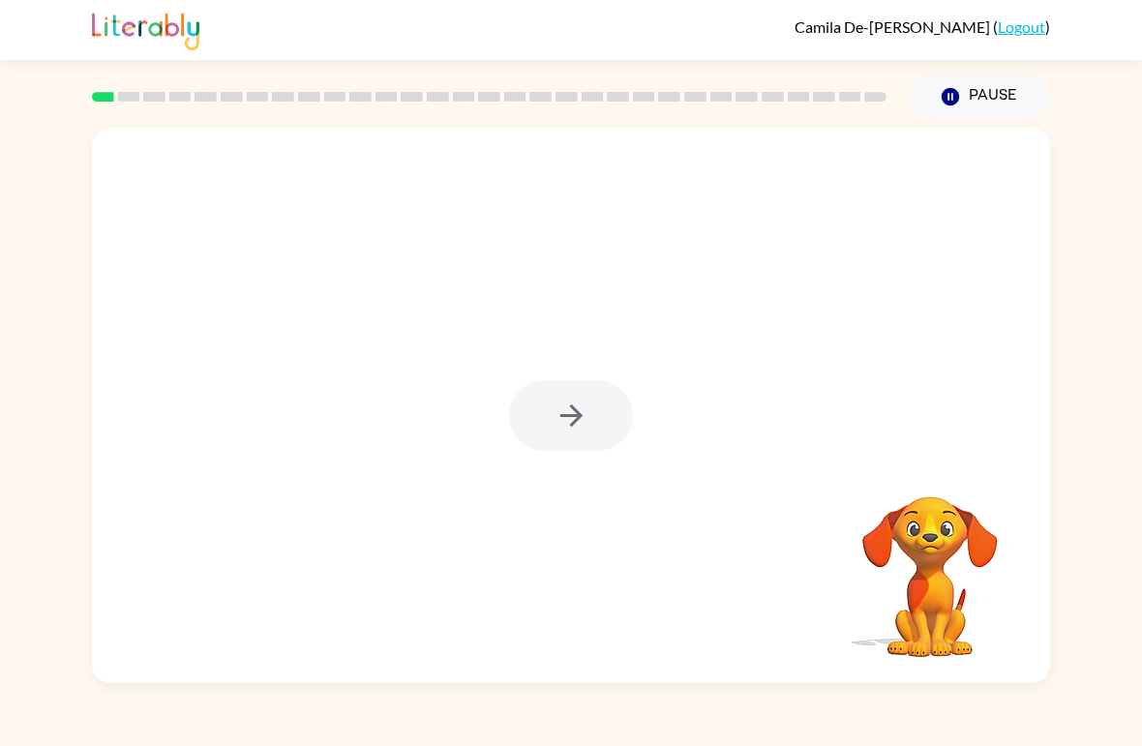
click at [543, 425] on div at bounding box center [571, 415] width 124 height 71
click at [578, 451] on div at bounding box center [571, 415] width 124 height 71
click at [585, 441] on button "button" at bounding box center [571, 415] width 124 height 71
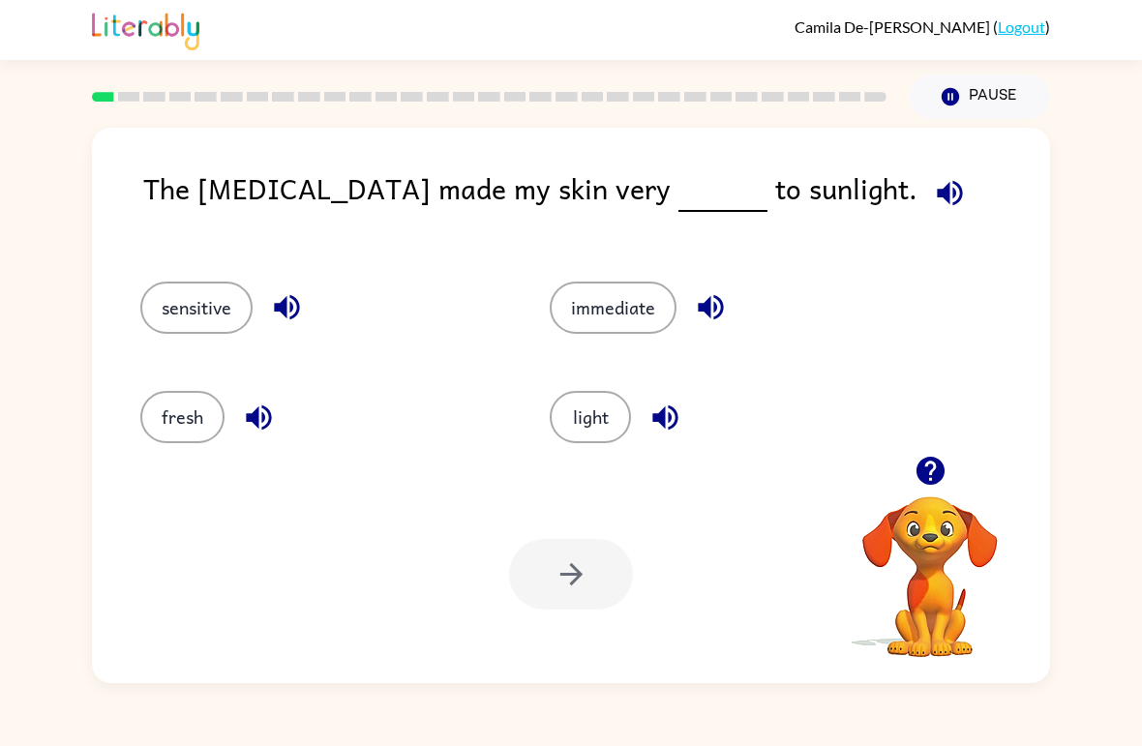
click at [601, 438] on button "light" at bounding box center [590, 417] width 81 height 52
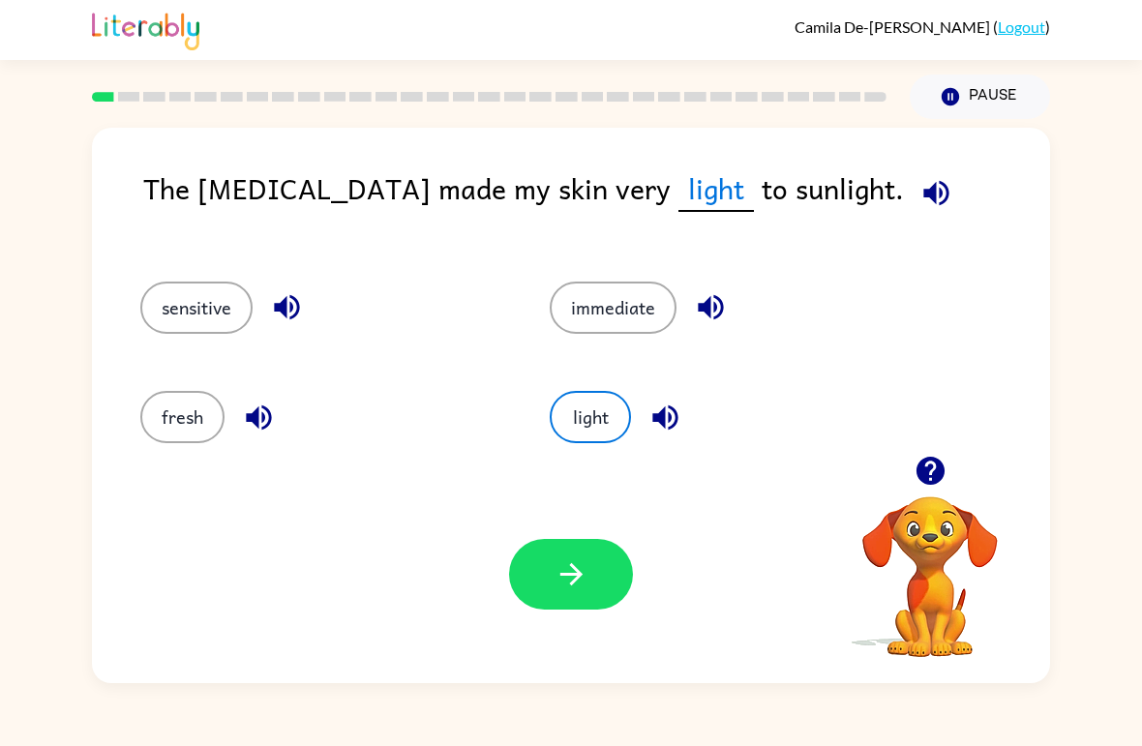
click at [555, 567] on icon "button" at bounding box center [572, 575] width 34 height 34
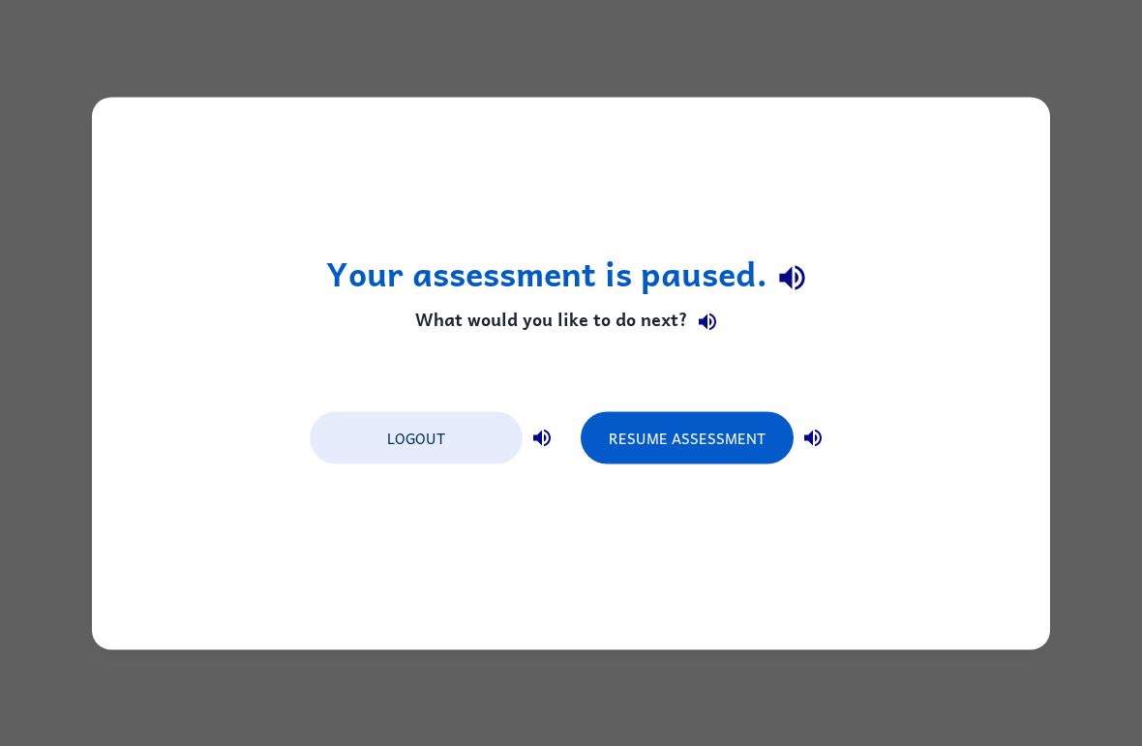
click at [390, 419] on button "Logout" at bounding box center [416, 437] width 213 height 52
